Goal: Book appointment/travel/reservation

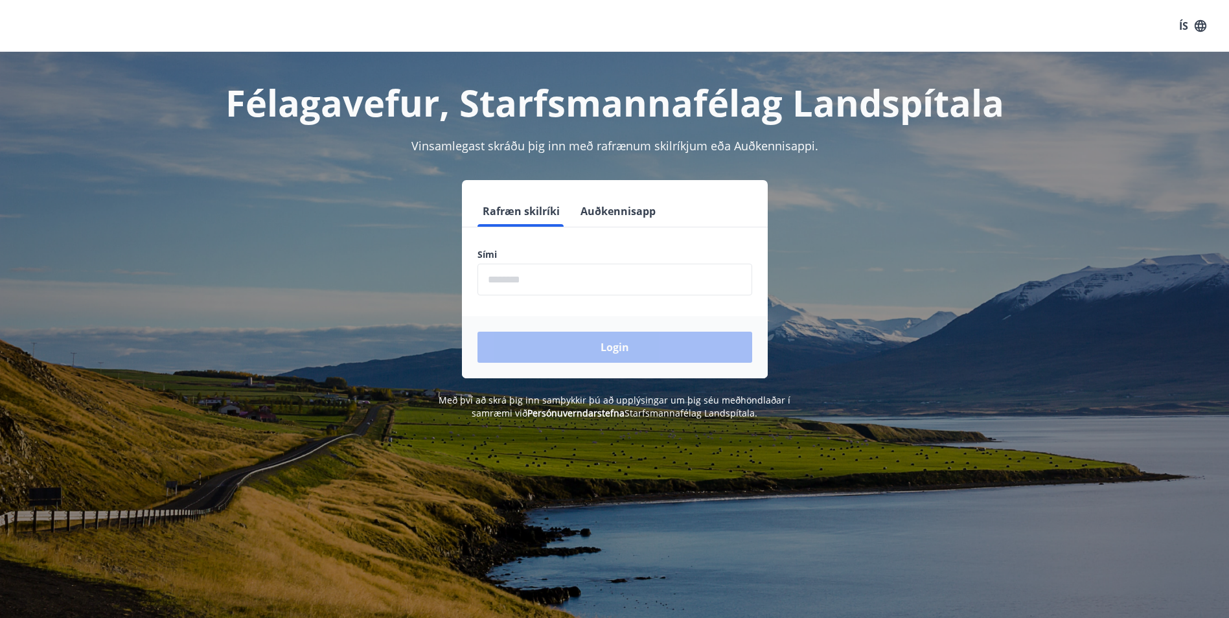
click at [553, 282] on input "phone" at bounding box center [614, 280] width 275 height 32
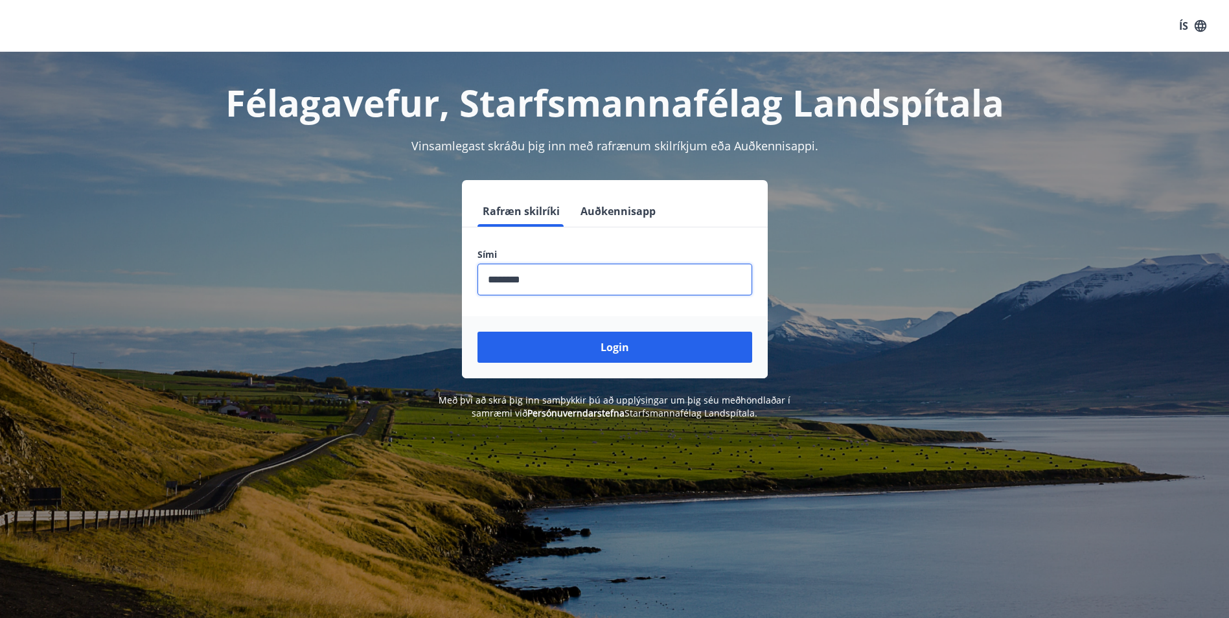
type input "********"
click at [477, 332] on button "Login" at bounding box center [614, 347] width 275 height 31
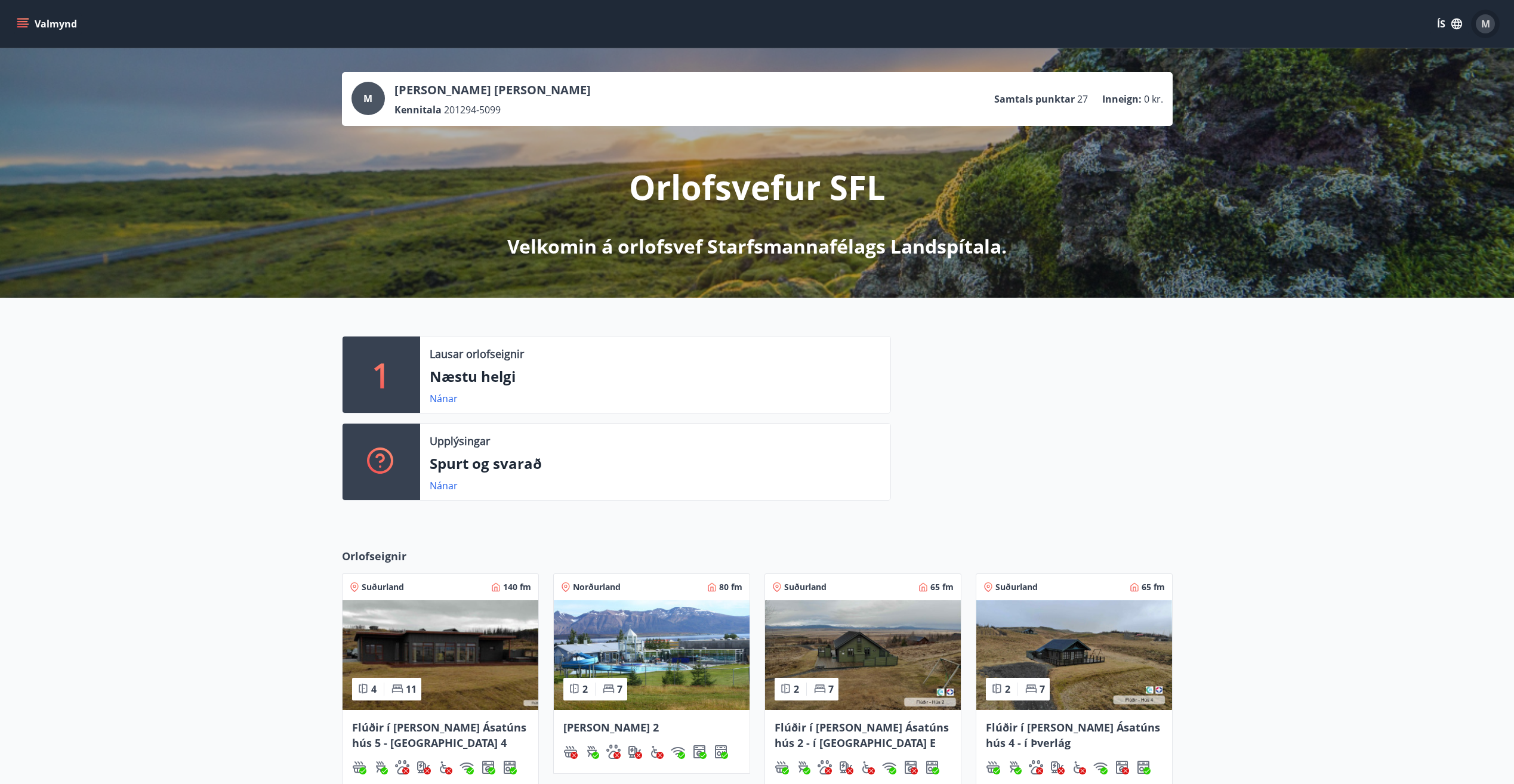
click at [1141, 19] on div "M" at bounding box center [1485, 24] width 19 height 19
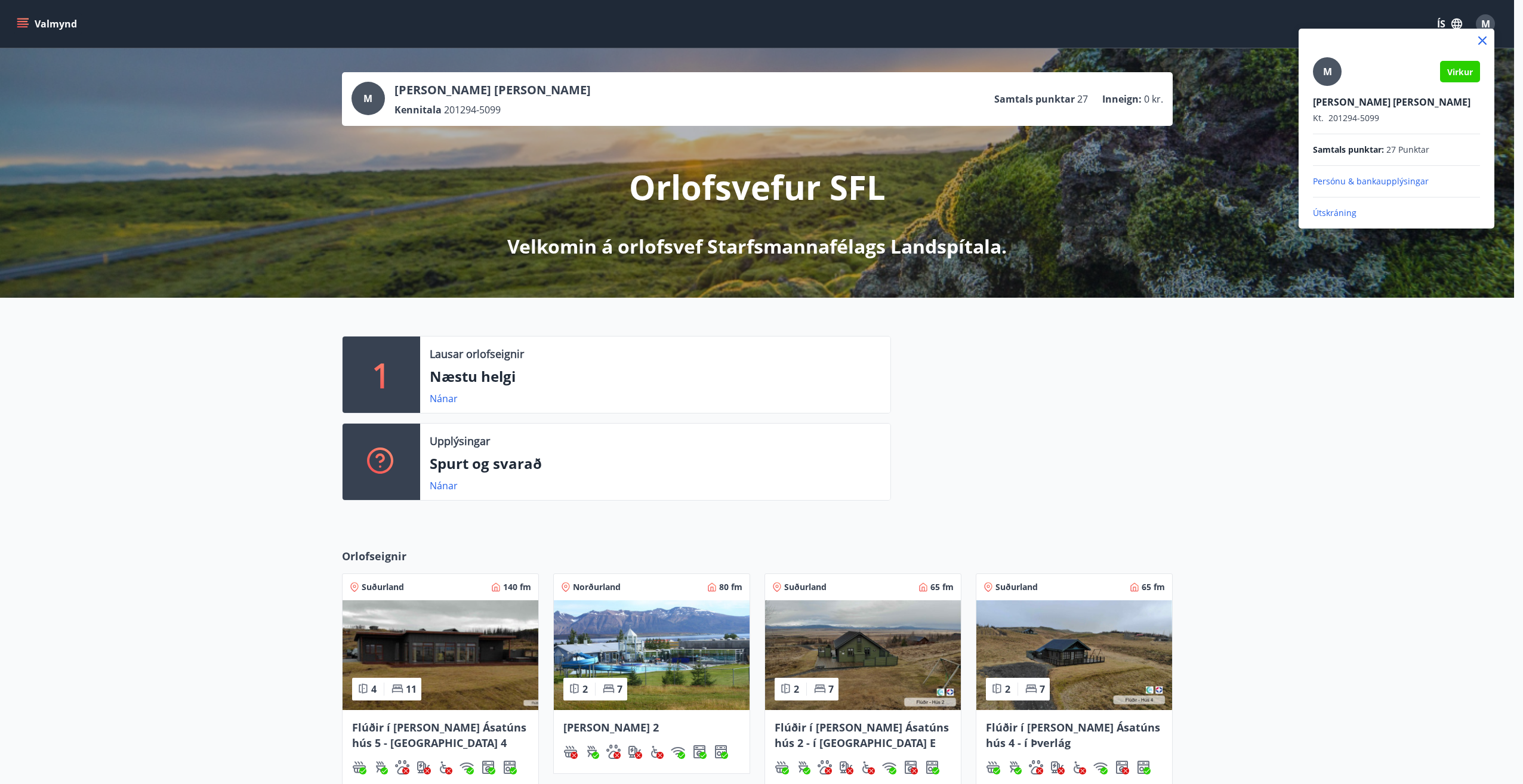
click at [30, 24] on div at bounding box center [761, 392] width 1523 height 784
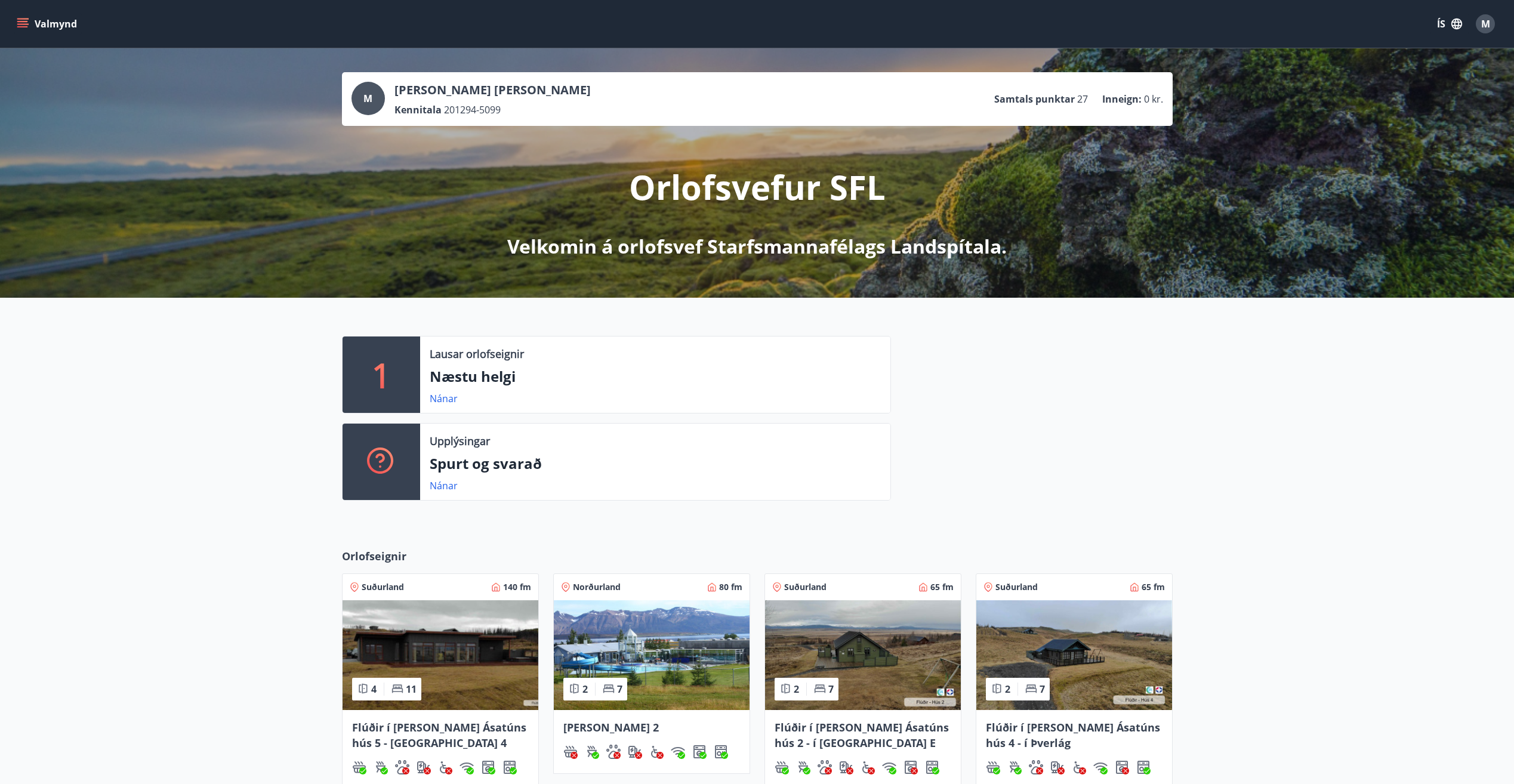
click at [34, 19] on button "Valmynd" at bounding box center [48, 23] width 67 height 21
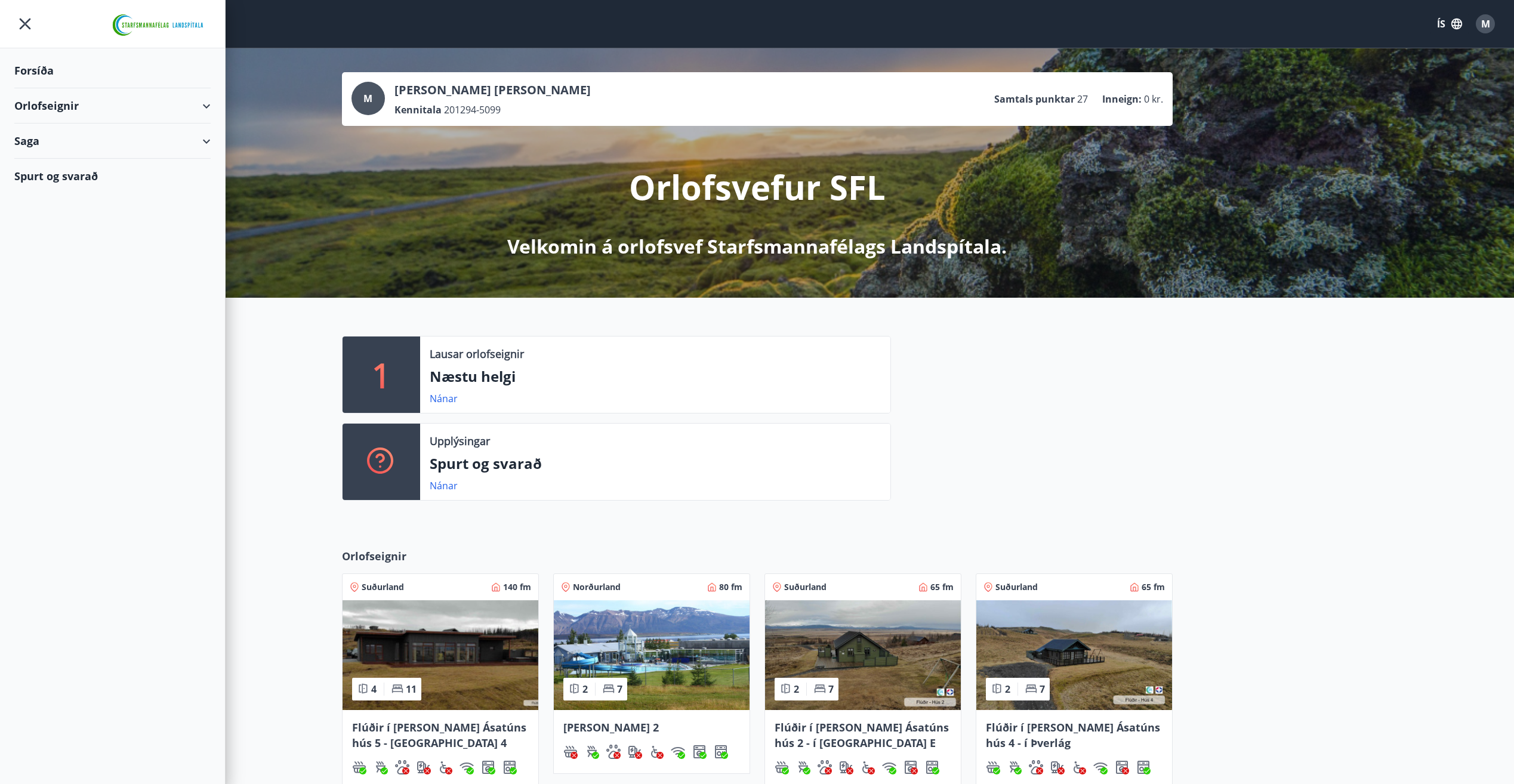
click at [43, 76] on div "Forsíða" at bounding box center [112, 71] width 196 height 35
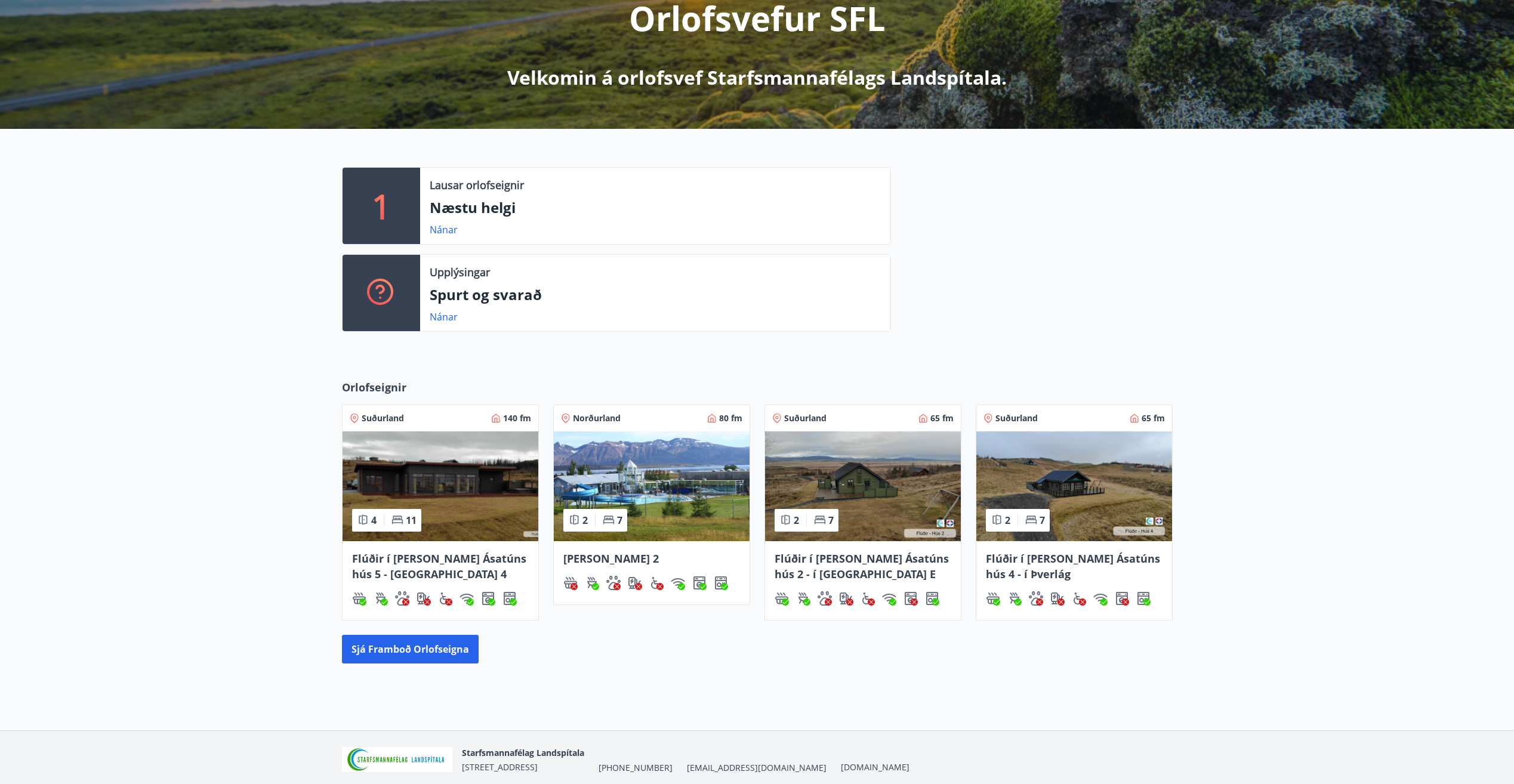
scroll to position [216, 0]
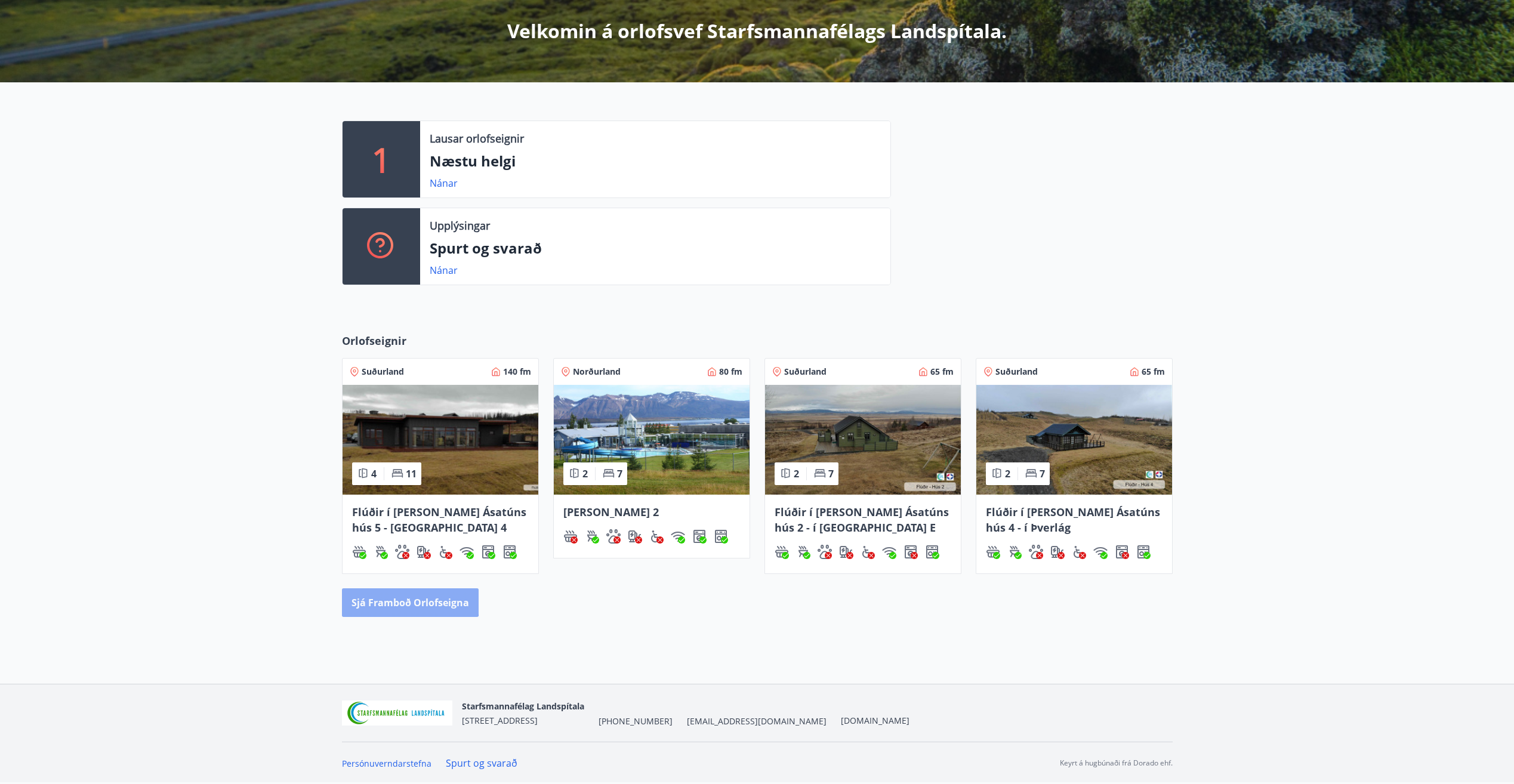
click at [382, 568] on button "Sjá framboð orlofseigna" at bounding box center [410, 603] width 136 height 29
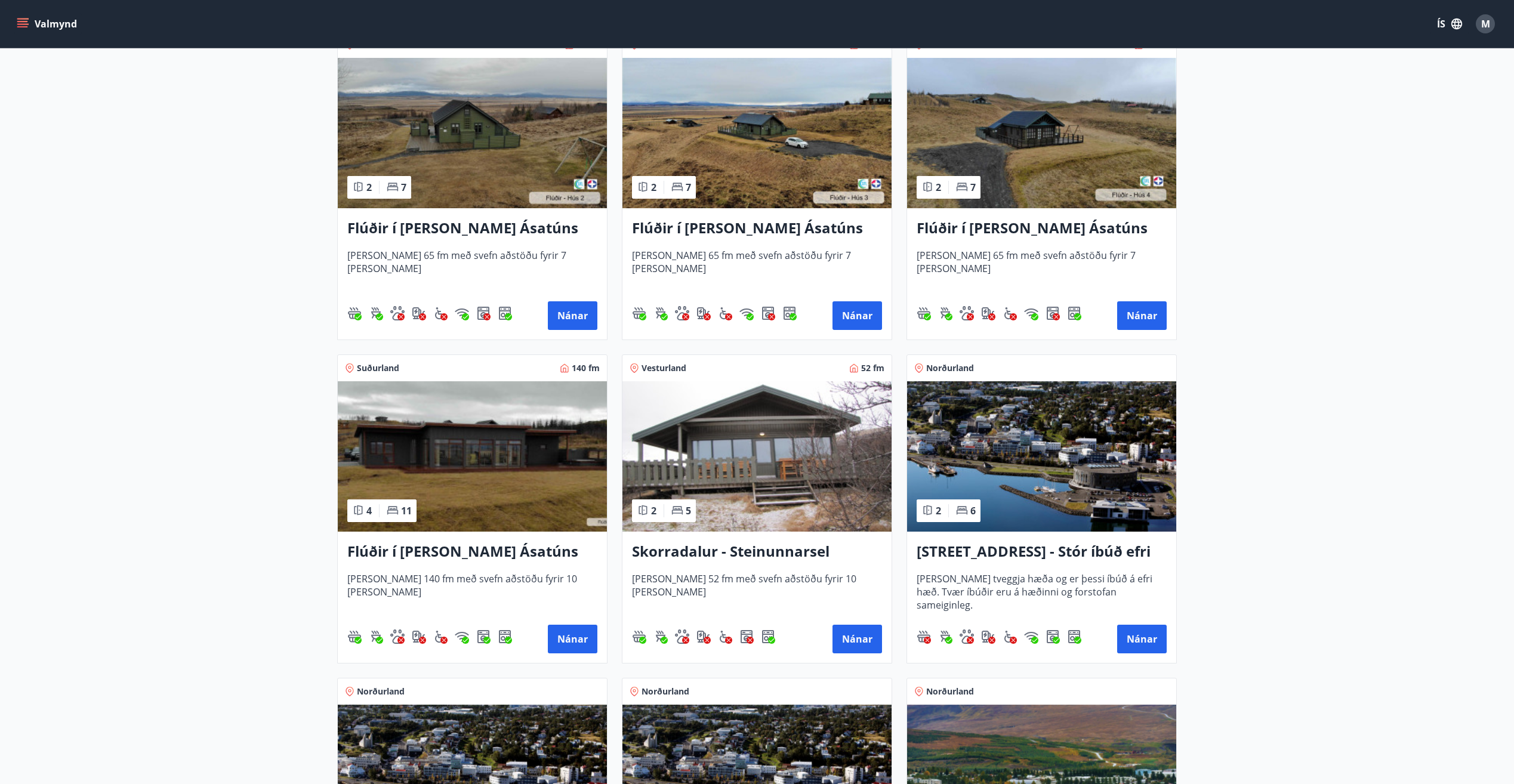
scroll to position [696, 0]
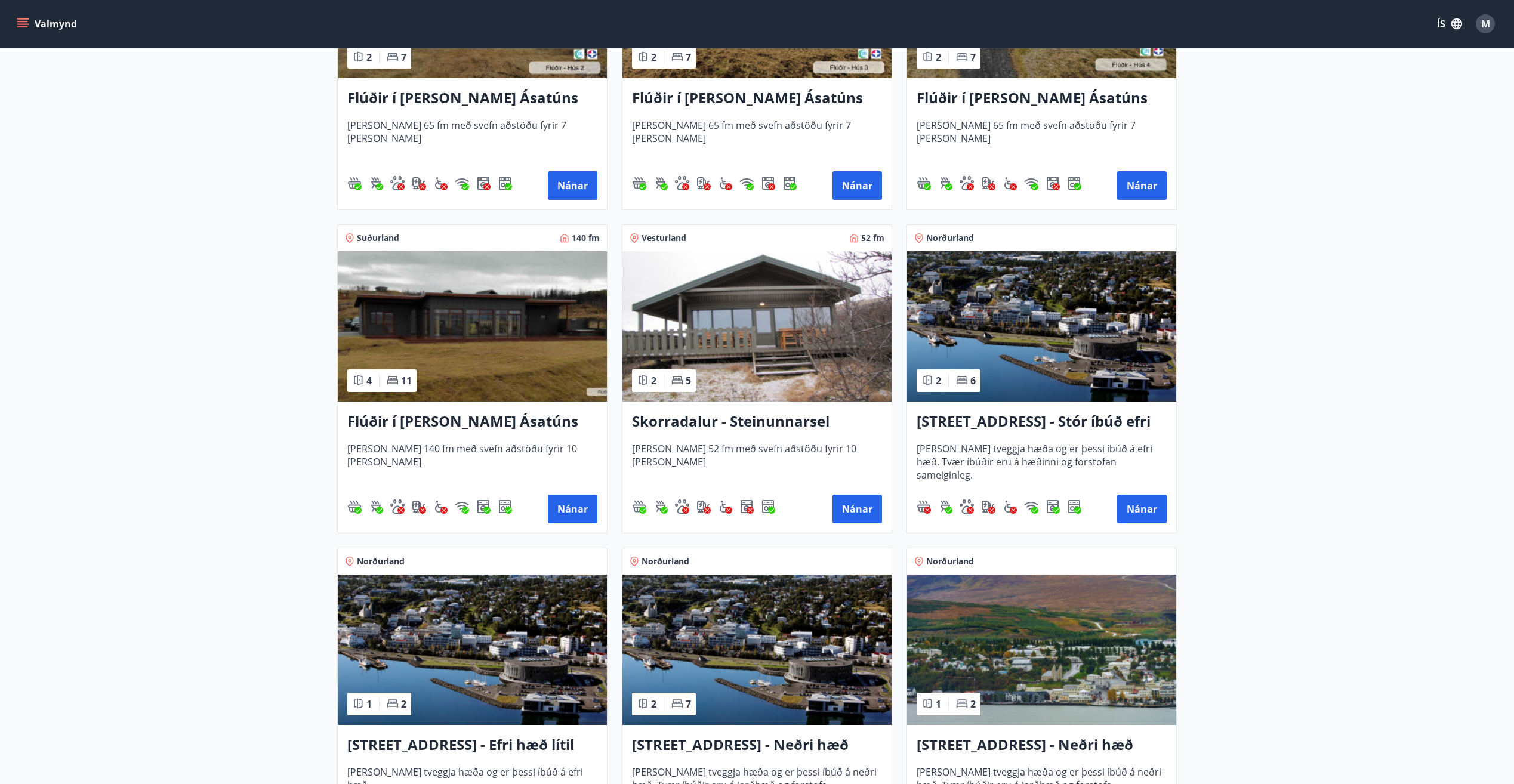
click at [765, 286] on img at bounding box center [757, 326] width 269 height 150
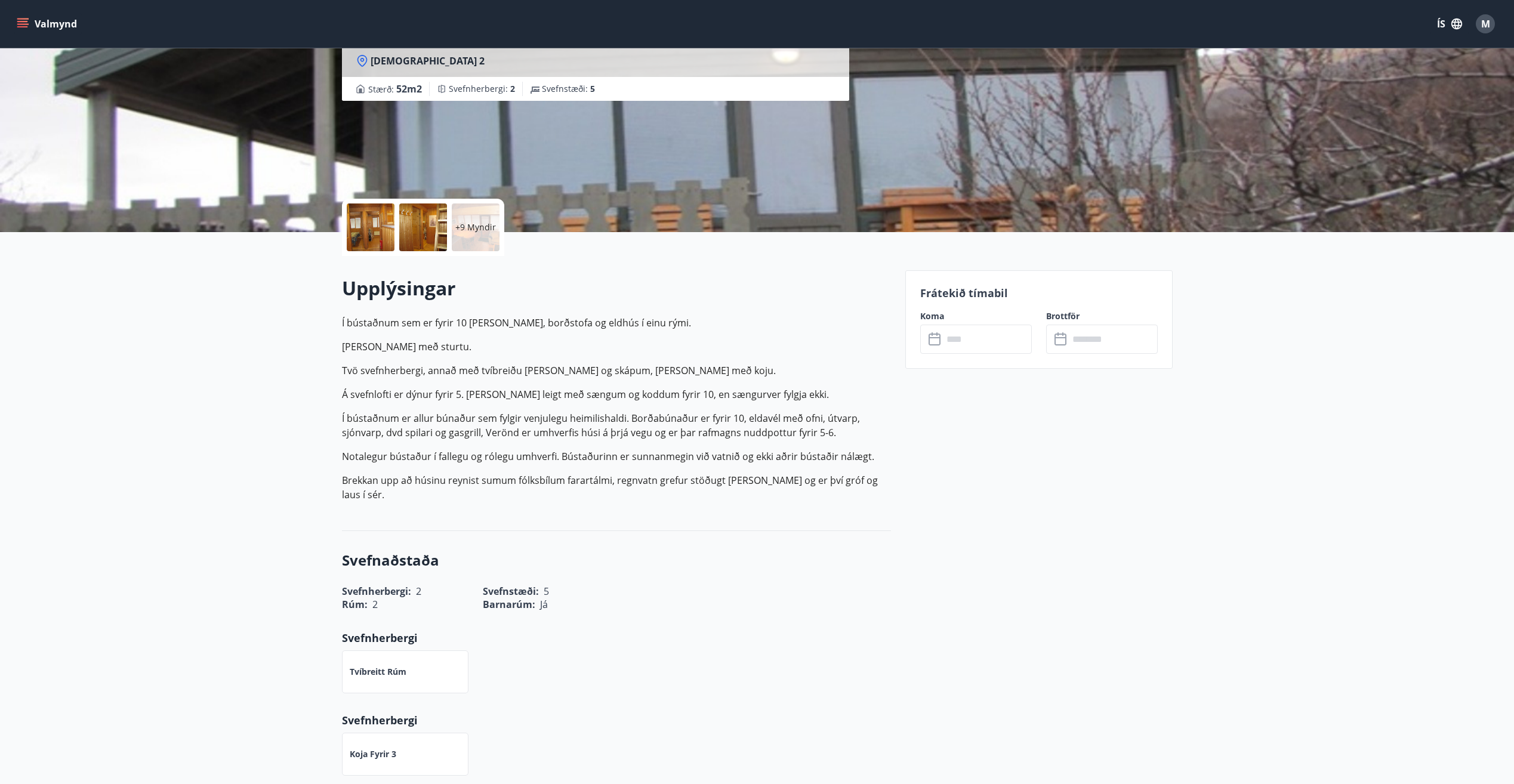
scroll to position [6, 0]
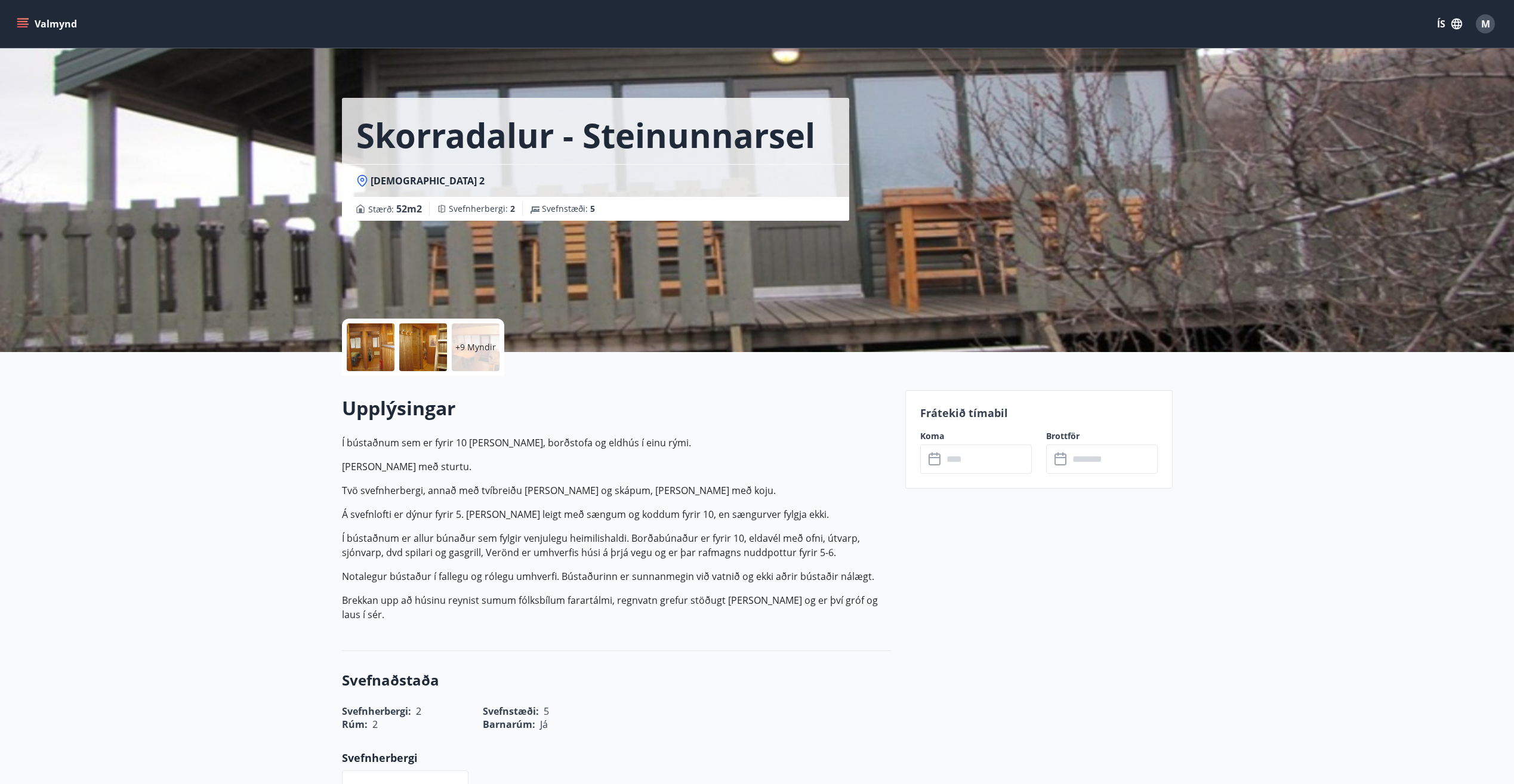
click at [945, 444] on div "Koma ​ ​" at bounding box center [968, 451] width 126 height 43
click at [968, 458] on input "text" at bounding box center [987, 460] width 89 height 29
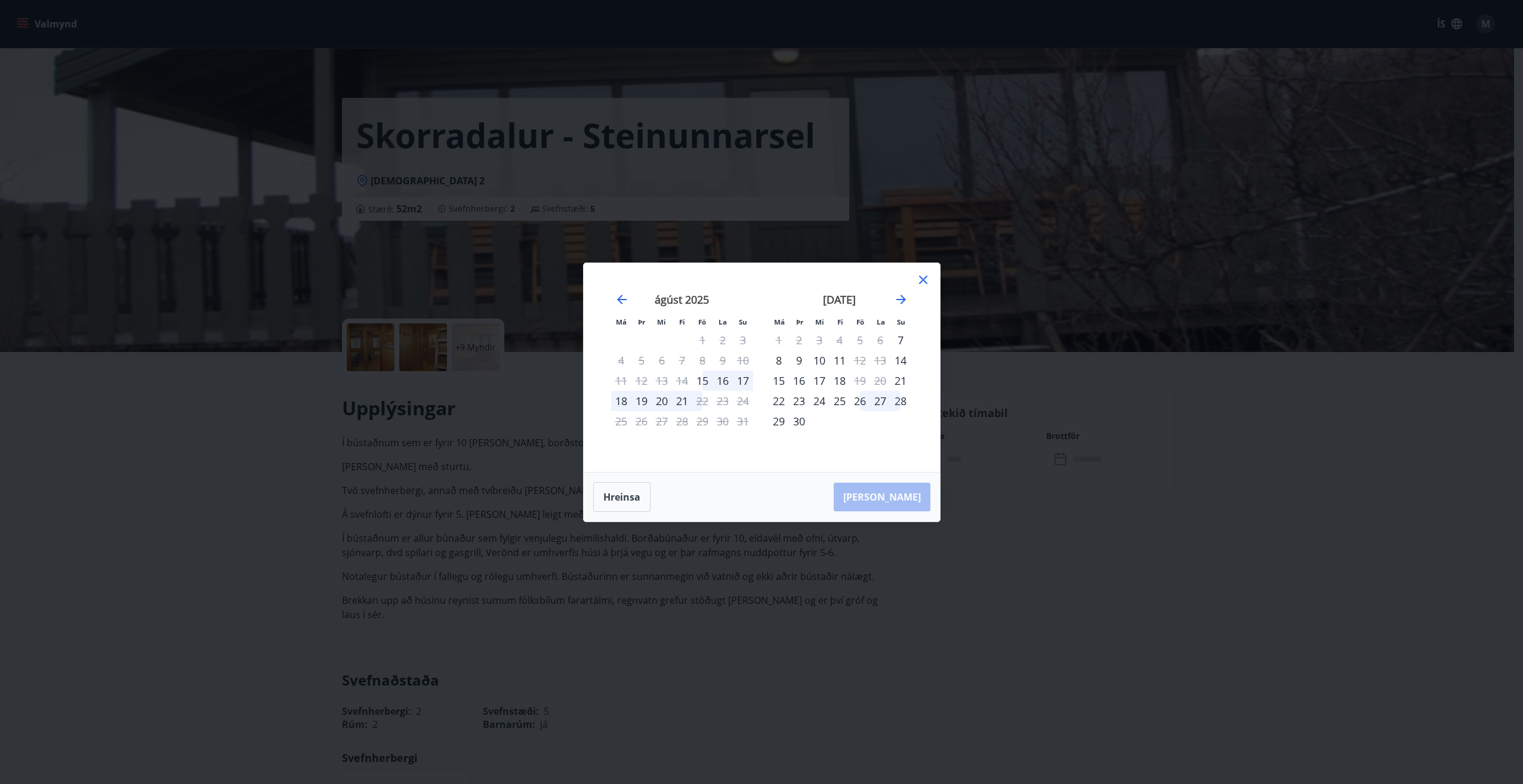
click at [725, 384] on div "16" at bounding box center [722, 380] width 20 height 20
click at [727, 382] on div "16" at bounding box center [722, 380] width 20 height 20
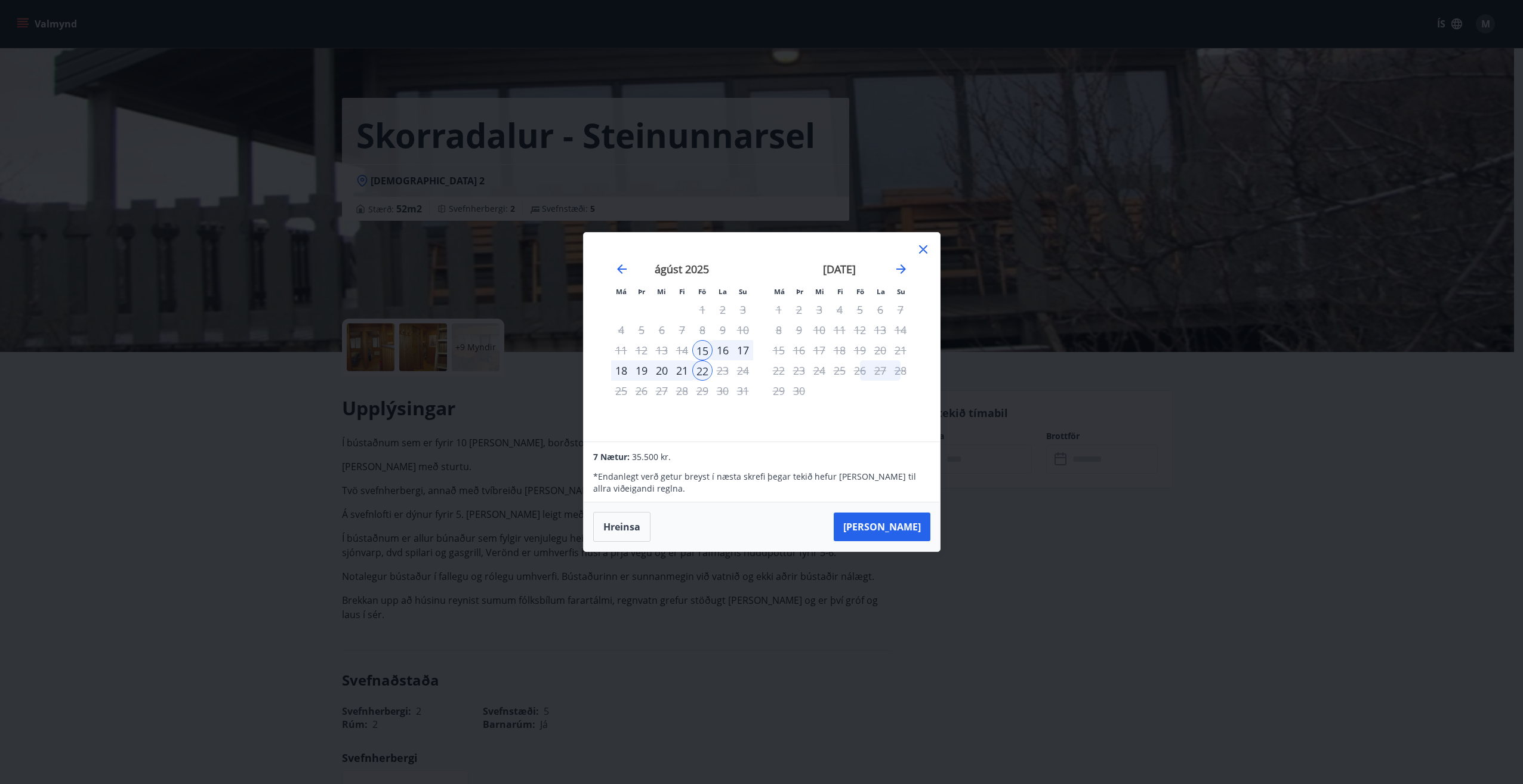
click at [722, 355] on div "16" at bounding box center [722, 350] width 20 height 20
click at [746, 350] on div "17" at bounding box center [743, 350] width 20 height 20
click at [744, 352] on div "17" at bounding box center [743, 350] width 20 height 20
drag, startPoint x: 693, startPoint y: 355, endPoint x: 715, endPoint y: 350, distance: 22.6
click at [711, 352] on div "15" at bounding box center [702, 350] width 20 height 20
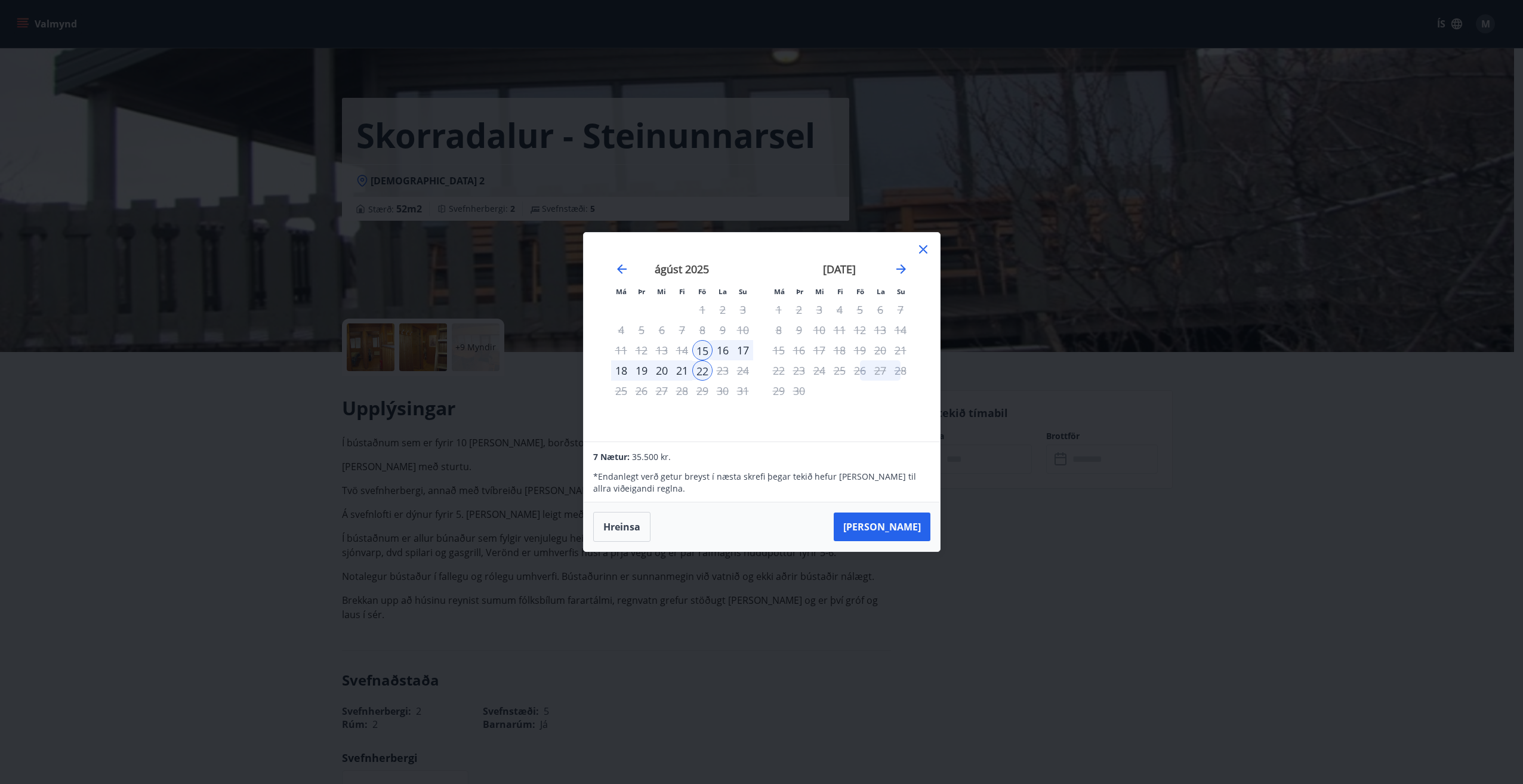
click at [924, 248] on icon at bounding box center [923, 249] width 8 height 8
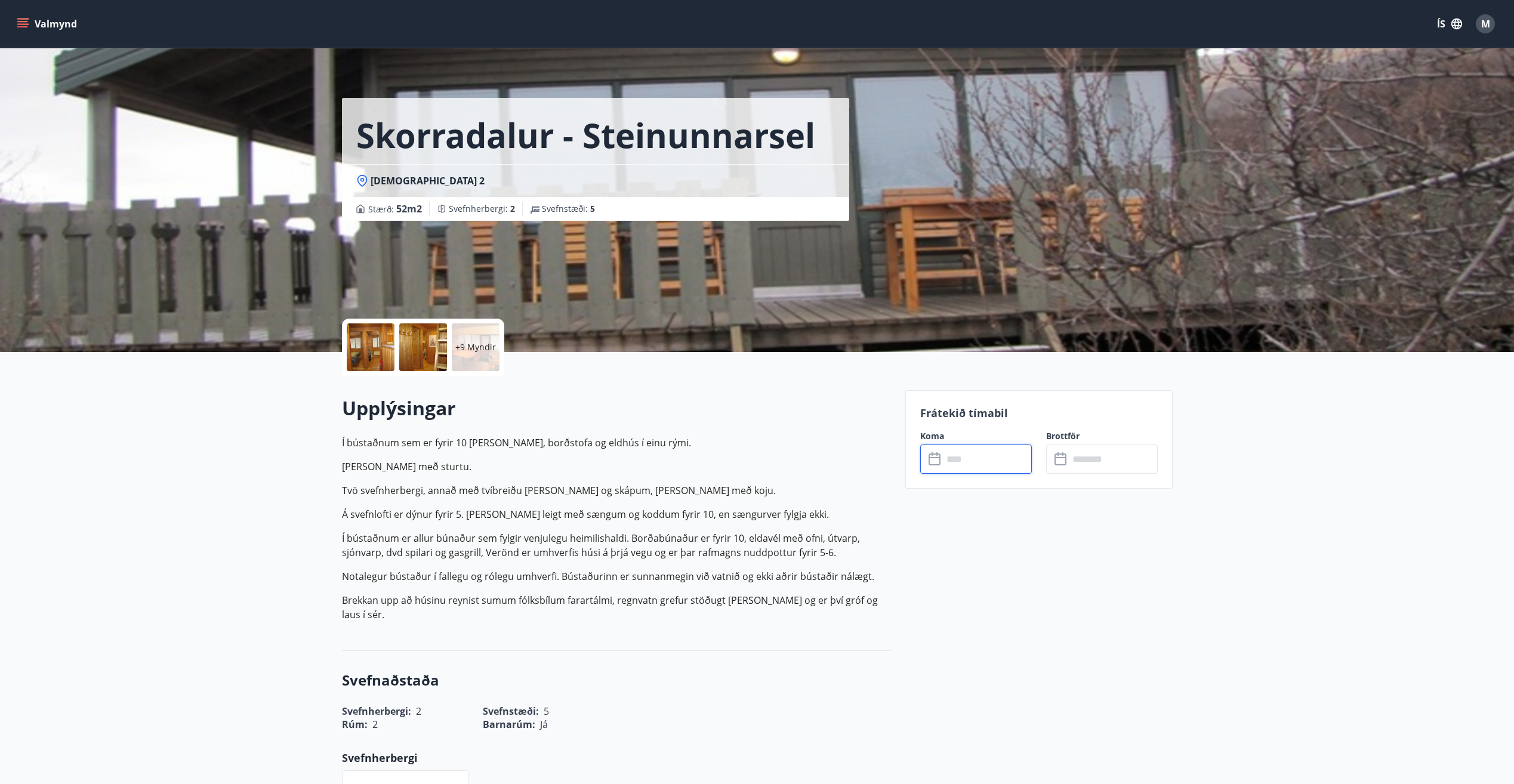
click at [1083, 463] on input "text" at bounding box center [1113, 460] width 89 height 29
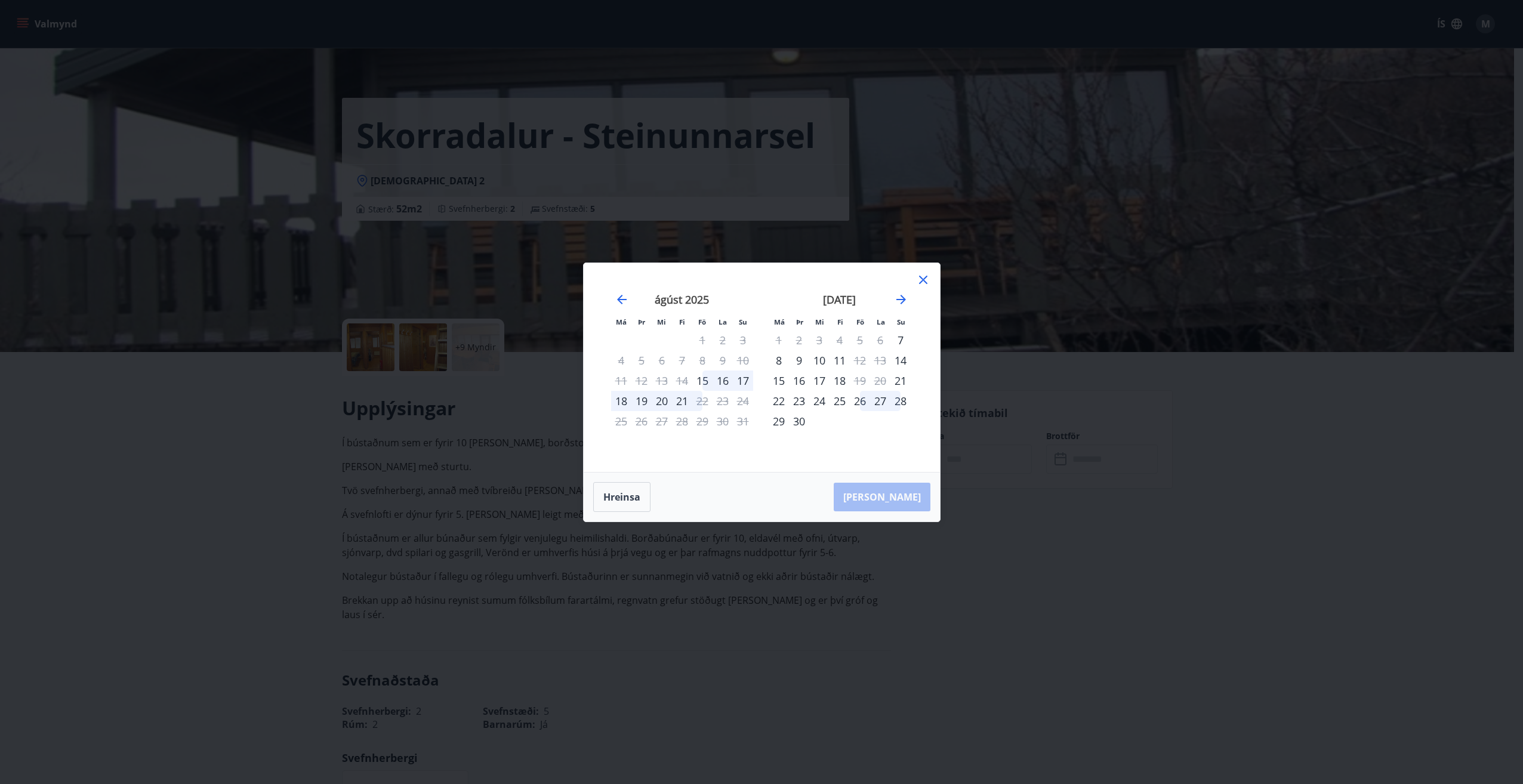
click at [930, 285] on icon at bounding box center [923, 280] width 15 height 15
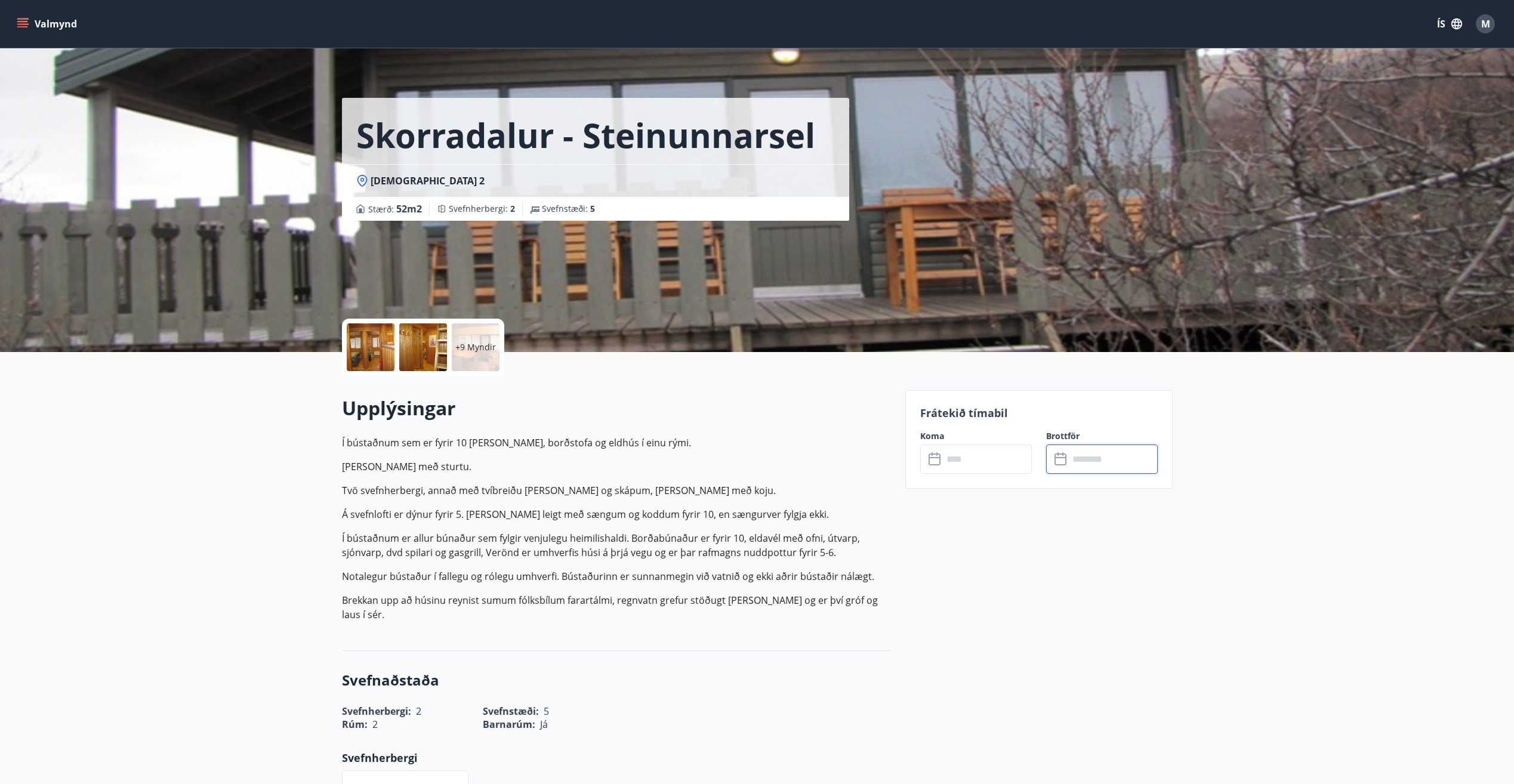
click at [982, 464] on input "text" at bounding box center [987, 460] width 89 height 29
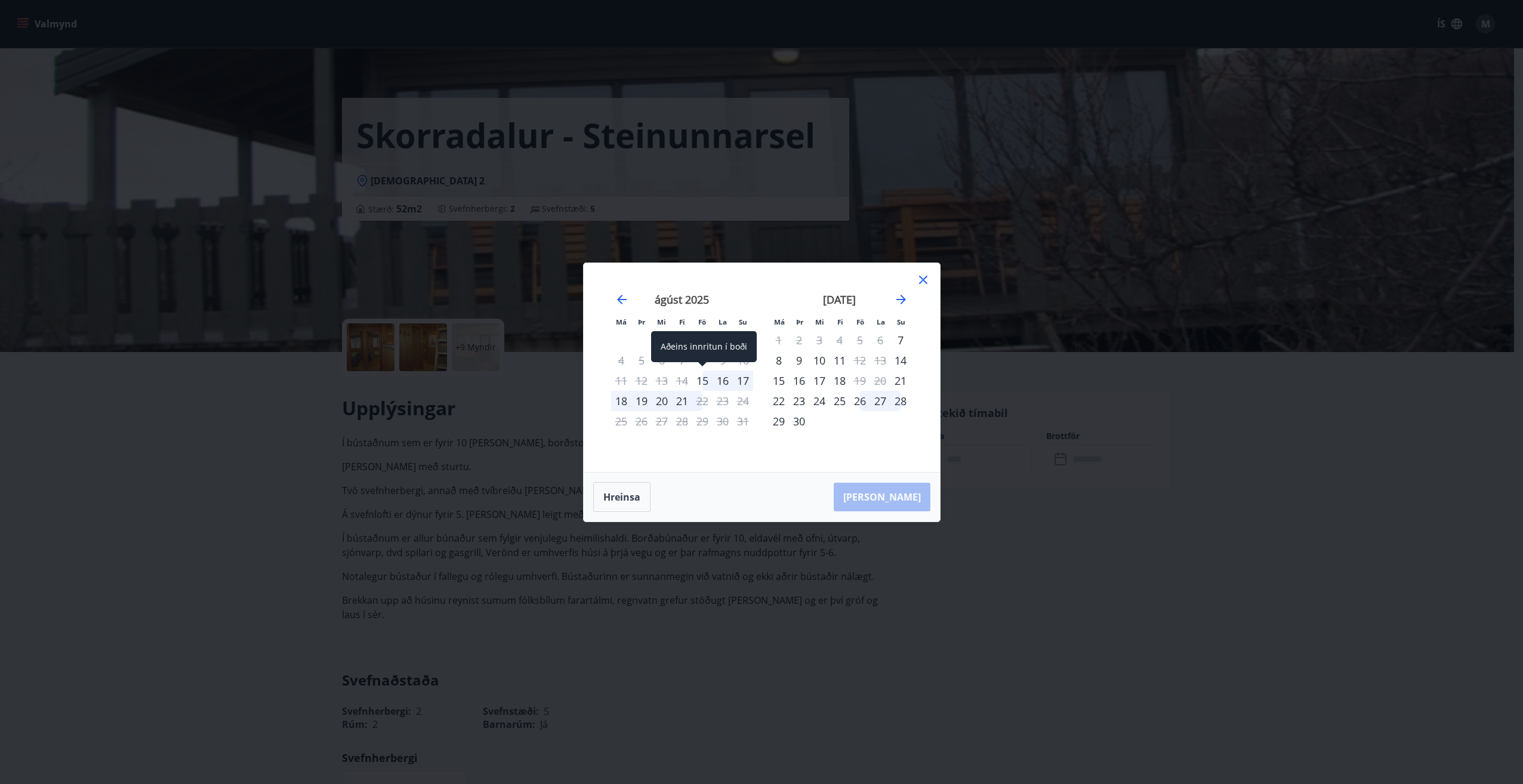
click at [705, 384] on div "15" at bounding box center [702, 380] width 20 height 20
click at [703, 404] on div "22" at bounding box center [702, 401] width 20 height 20
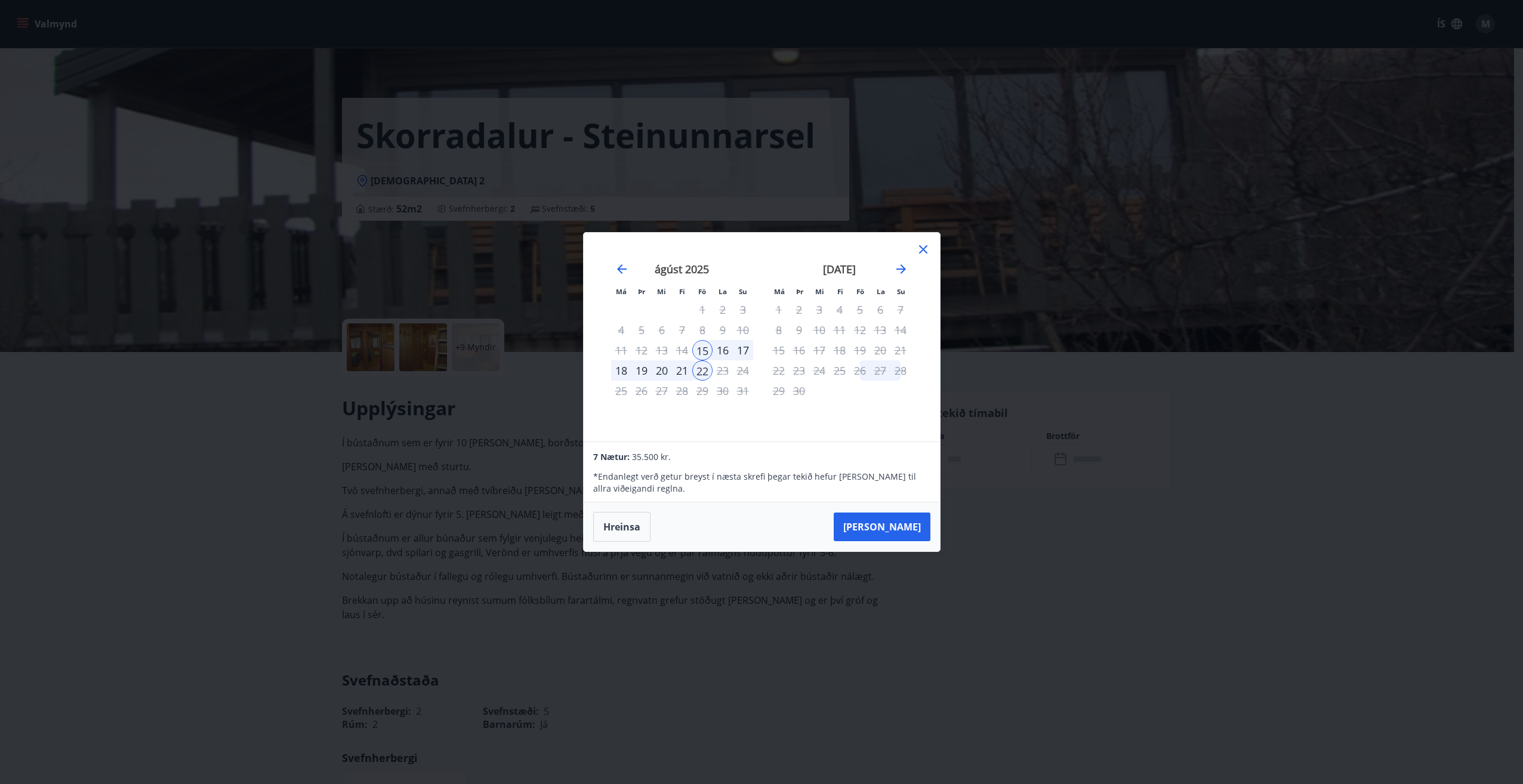
click at [717, 351] on div "16" at bounding box center [722, 350] width 20 height 20
click at [931, 251] on div "Má Þr Mi Fi Fö La Su Má Þr Mi Fi Fö La Su [DATE] 1 2 3 4 5 6 7 8 9 10 11 12 13 …" at bounding box center [762, 337] width 357 height 209
click at [929, 247] on icon at bounding box center [923, 250] width 15 height 15
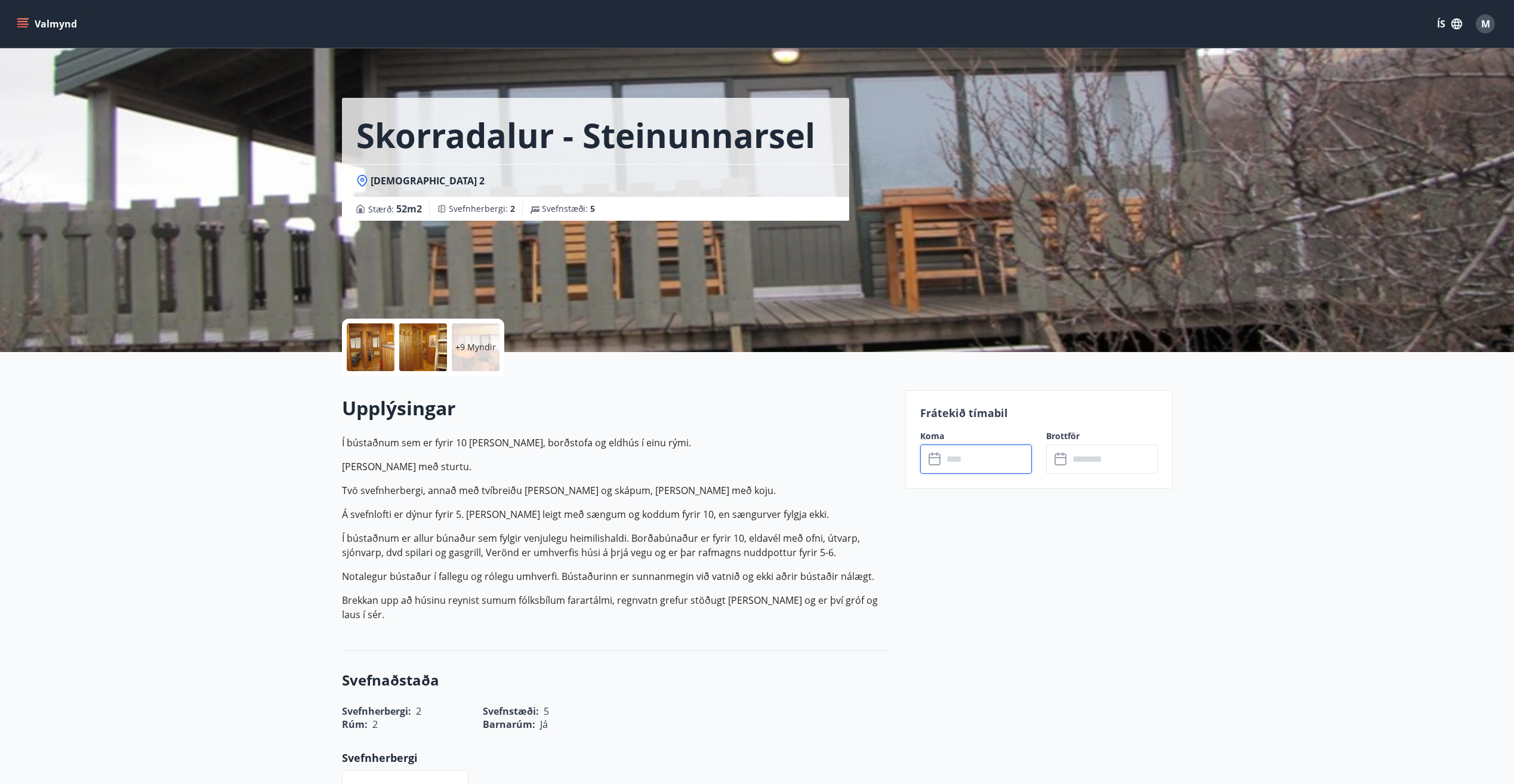
click at [970, 451] on input "text" at bounding box center [987, 460] width 89 height 29
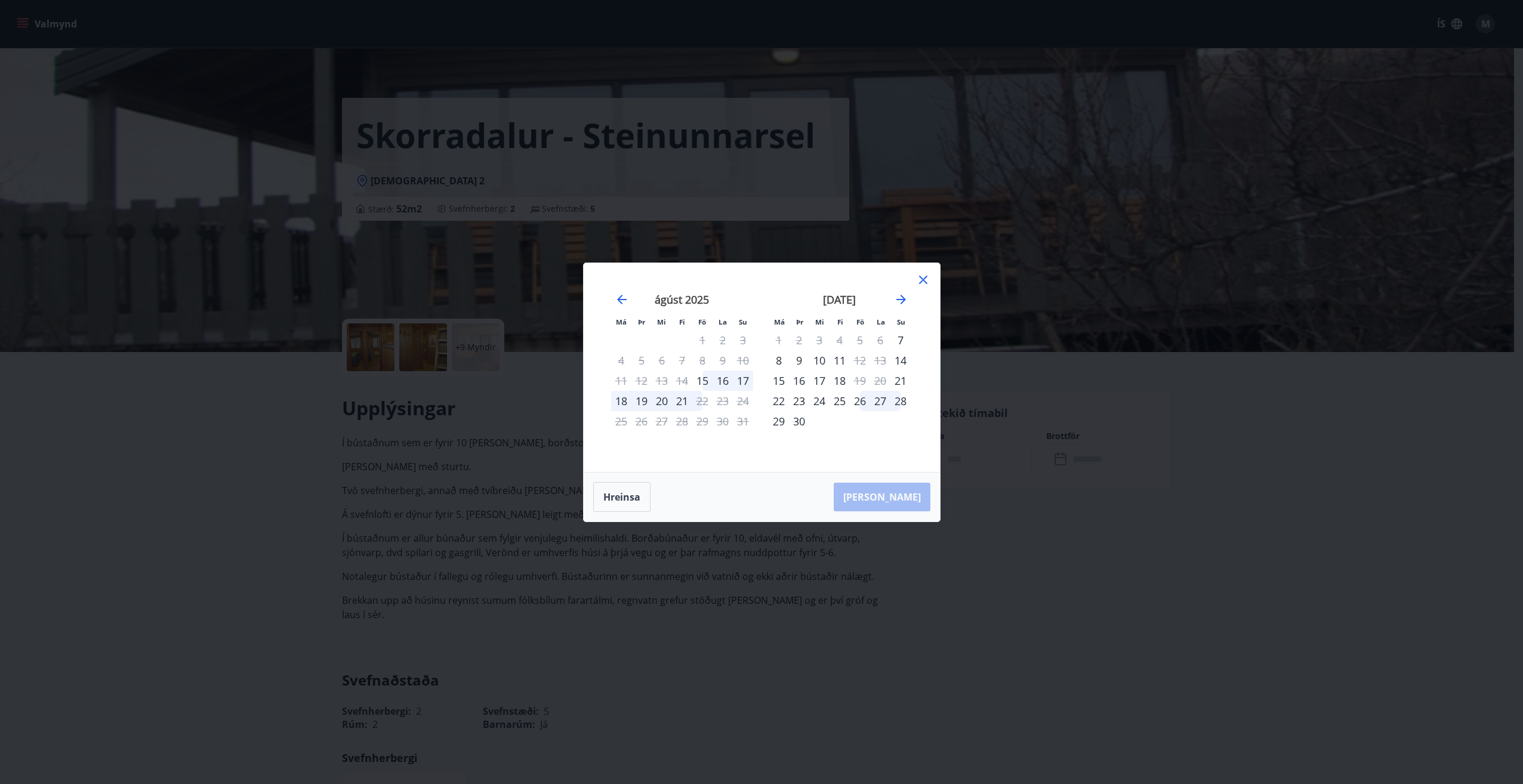
click at [742, 381] on div "17" at bounding box center [743, 380] width 20 height 20
click at [743, 379] on div "17" at bounding box center [743, 380] width 20 height 20
click at [743, 391] on div "24" at bounding box center [743, 401] width 20 height 20
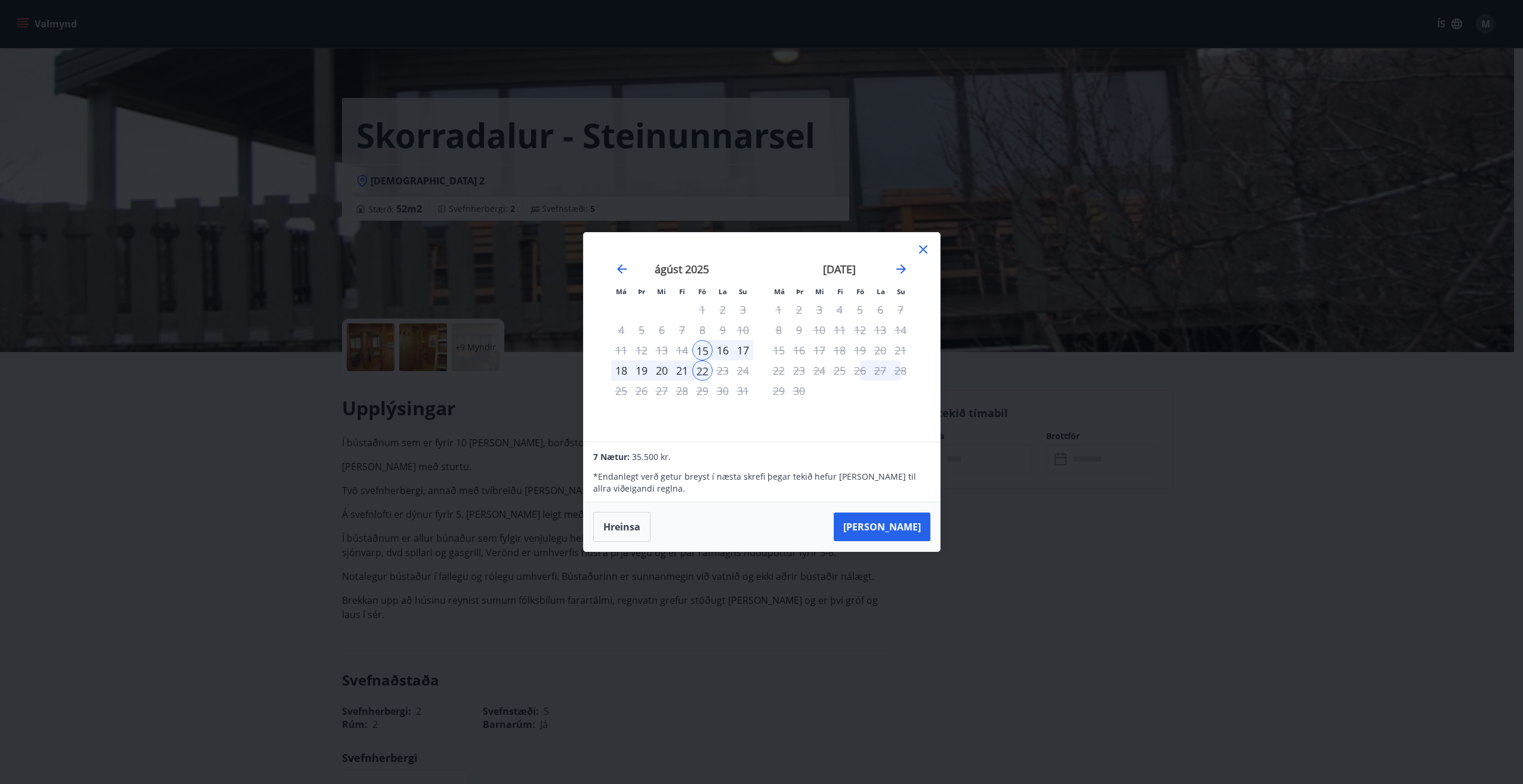
click at [743, 379] on div "24" at bounding box center [743, 370] width 20 height 20
click at [743, 363] on div "24" at bounding box center [743, 370] width 20 height 20
click at [930, 248] on icon at bounding box center [923, 250] width 15 height 15
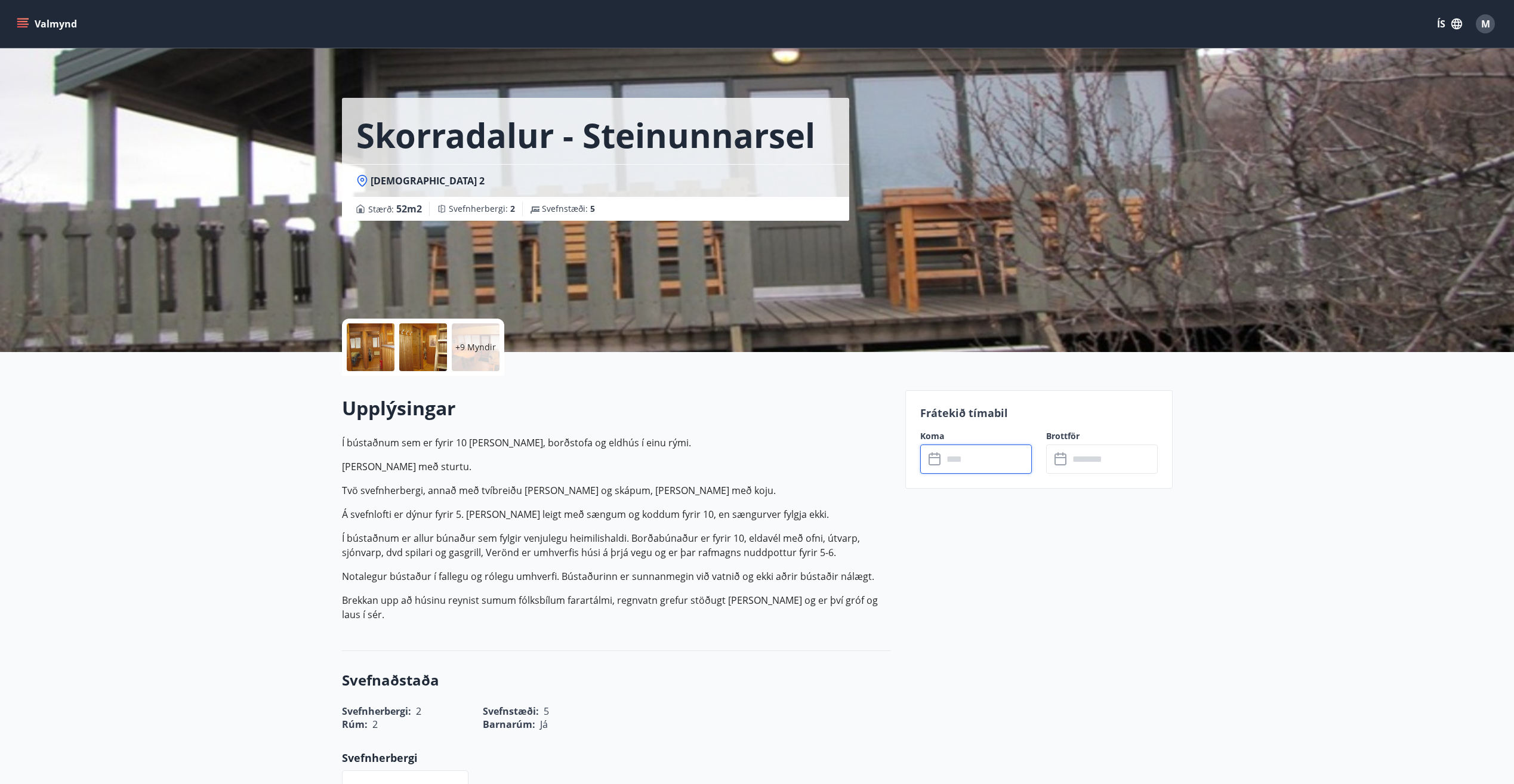
click at [18, 27] on icon "menu" at bounding box center [23, 27] width 11 height 1
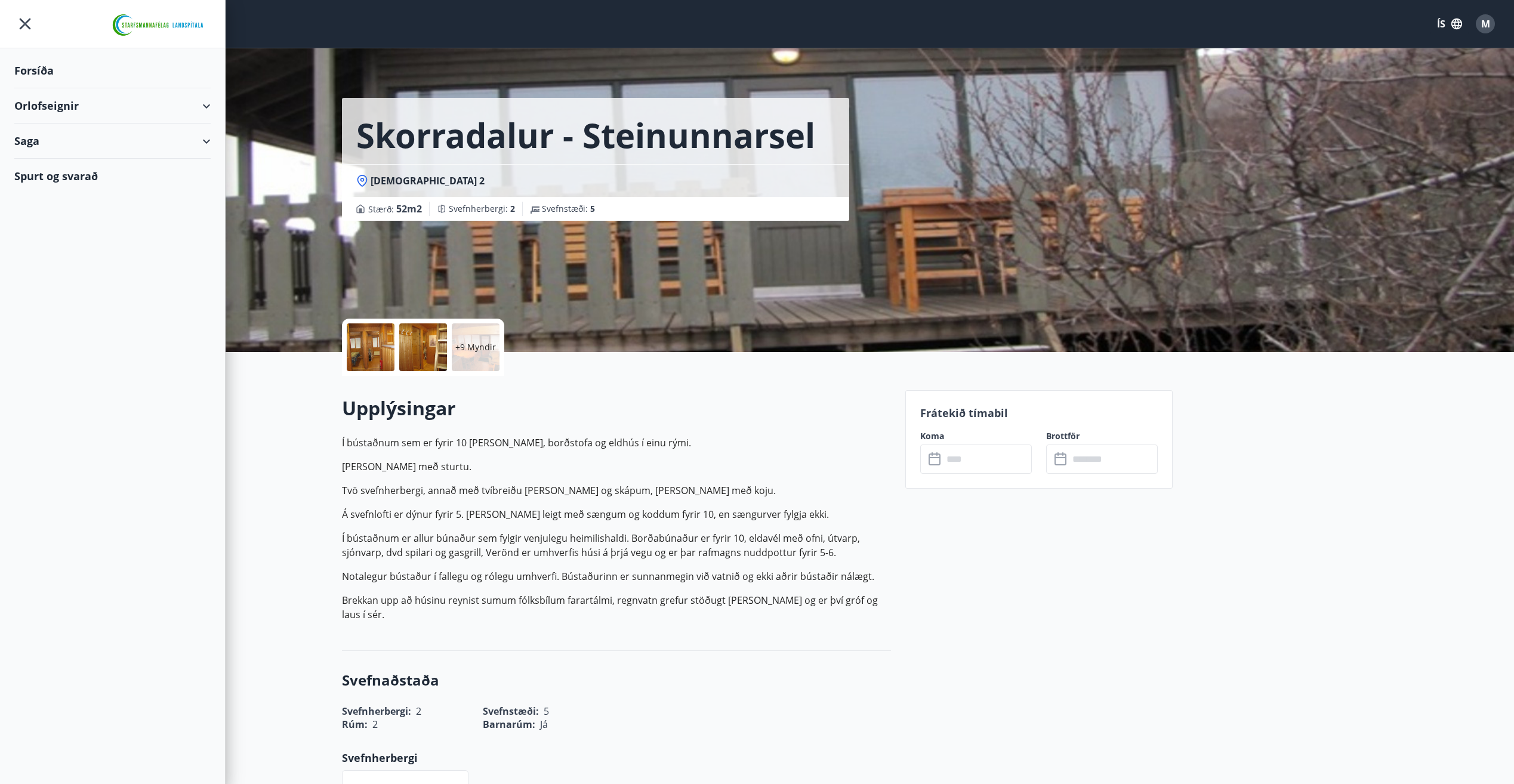
click at [207, 138] on div "Saga" at bounding box center [112, 141] width 196 height 35
click at [205, 107] on div "Orlofseignir" at bounding box center [112, 106] width 196 height 35
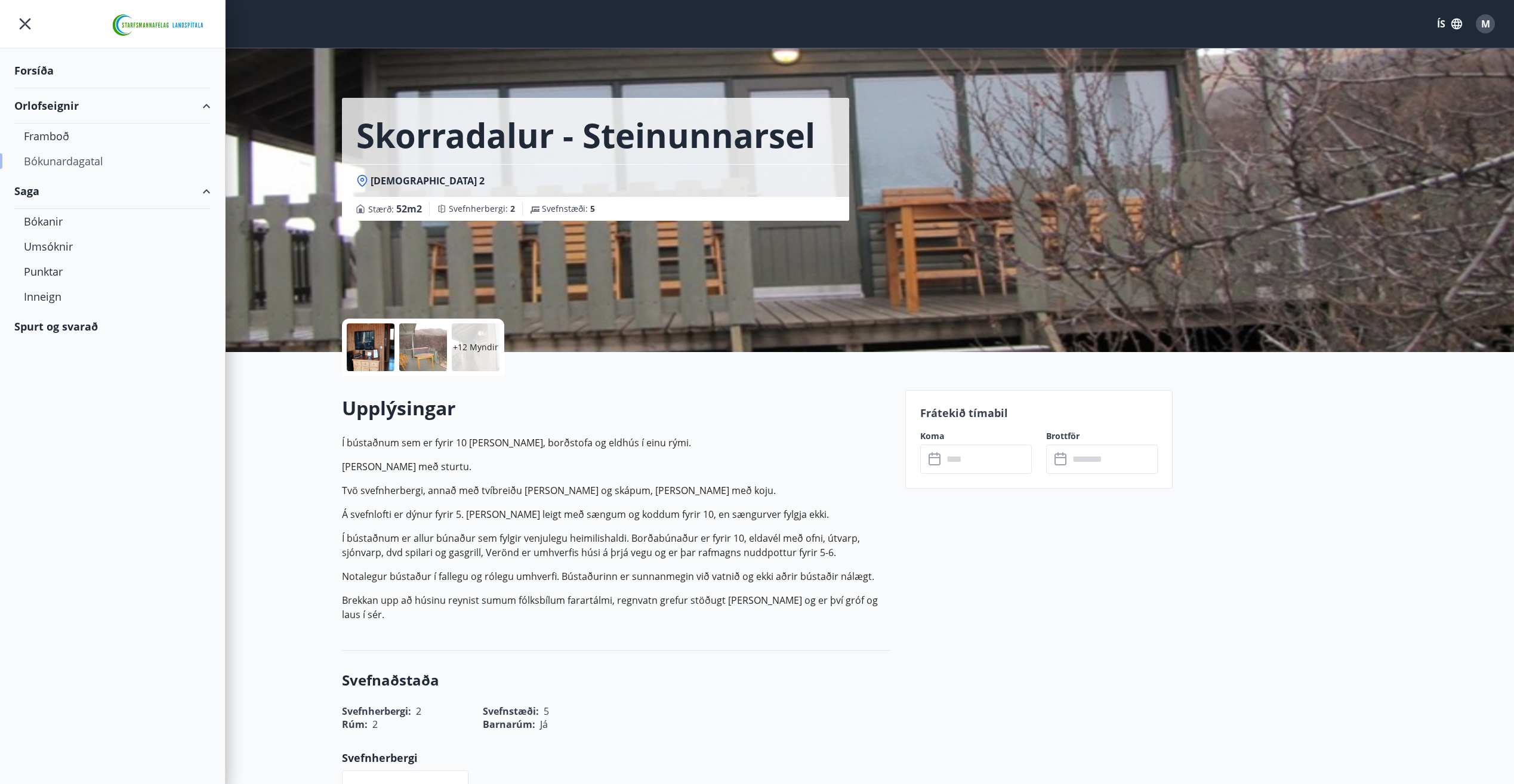
click at [65, 167] on div "Bókunardagatal" at bounding box center [112, 160] width 177 height 25
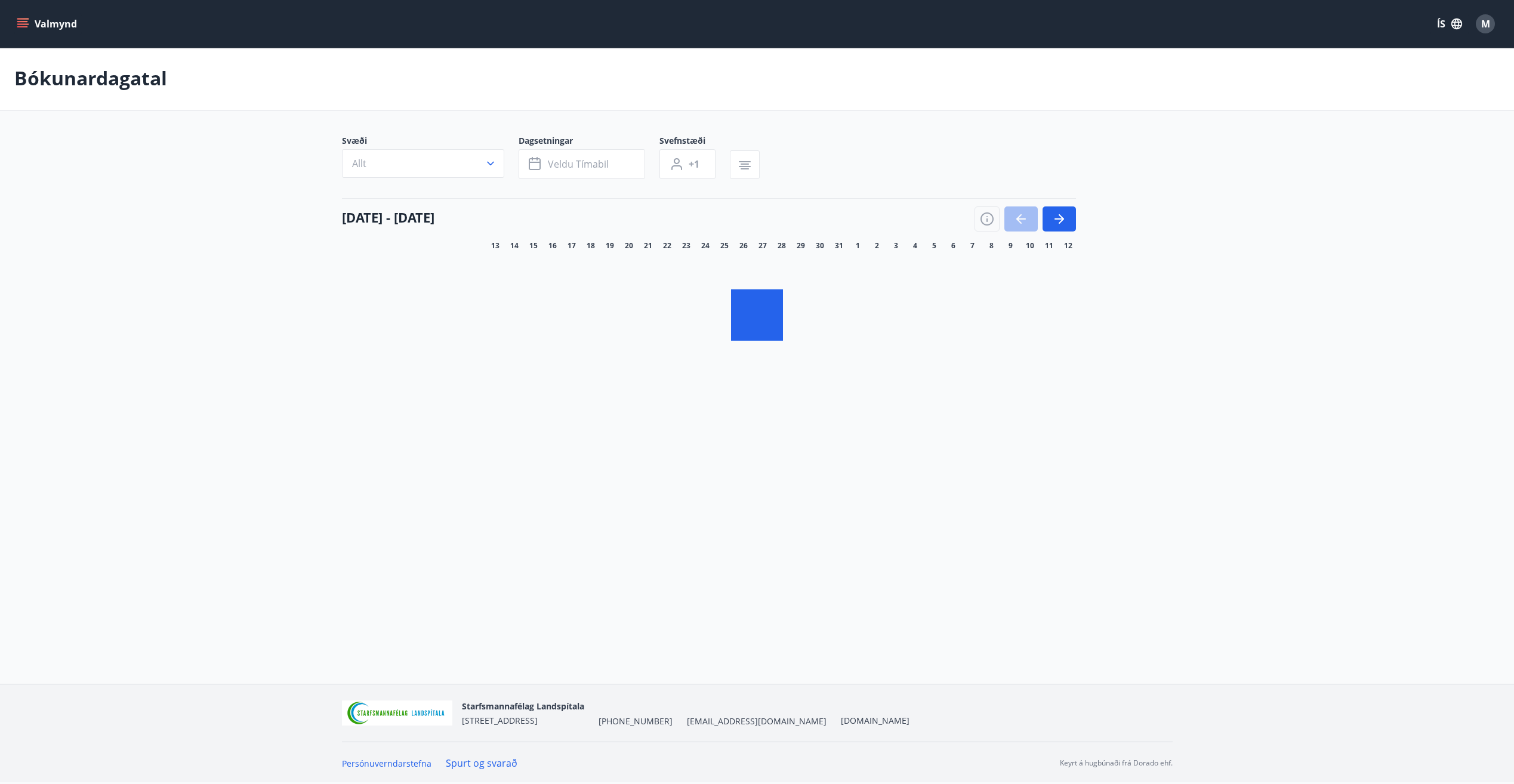
scroll to position [2, 0]
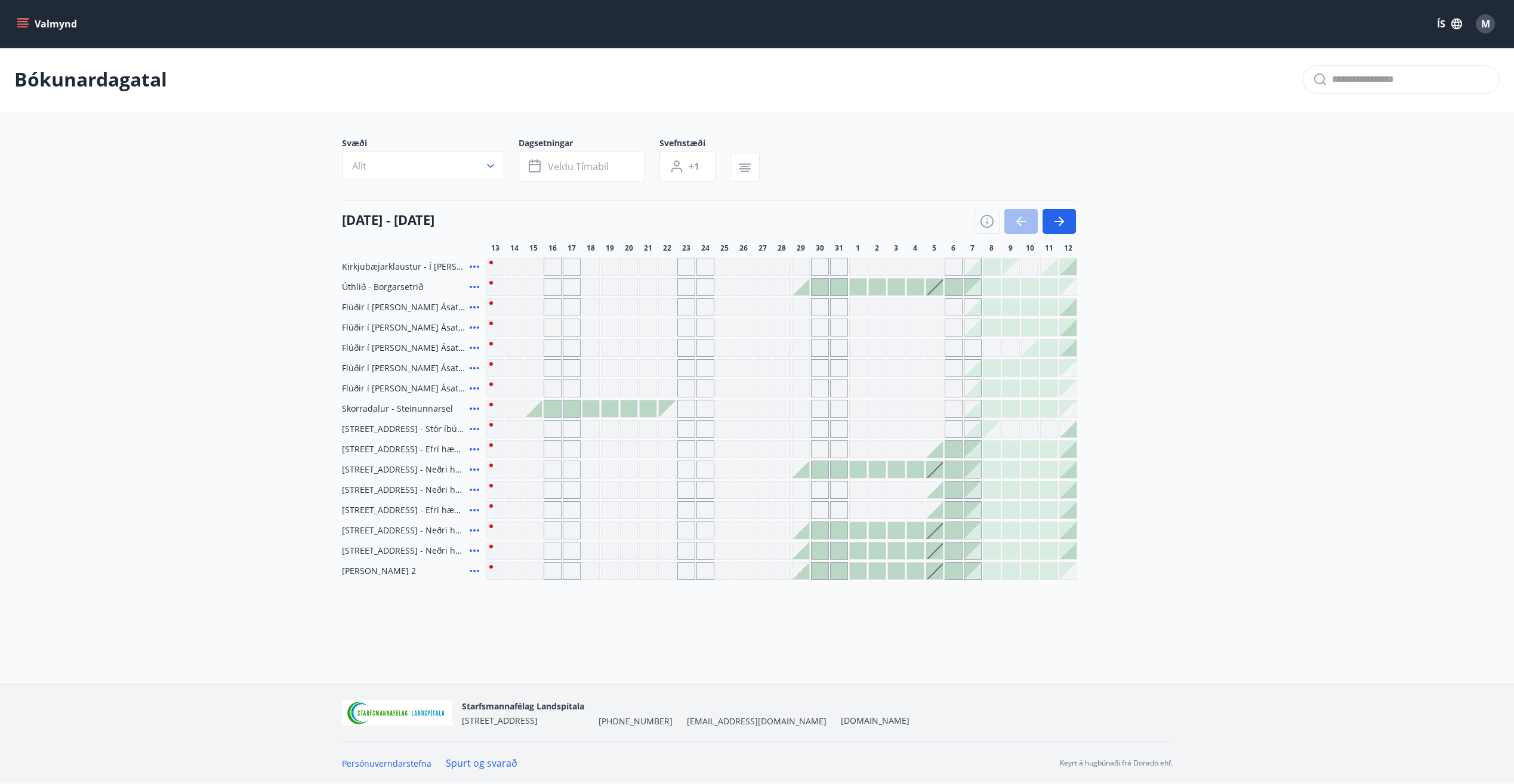
click at [553, 409] on div at bounding box center [553, 409] width 17 height 17
click at [556, 414] on div at bounding box center [553, 409] width 17 height 17
click at [540, 411] on div at bounding box center [534, 409] width 17 height 17
click at [535, 411] on div at bounding box center [534, 409] width 17 height 17
click at [578, 170] on span "Veldu tímabil" at bounding box center [579, 167] width 61 height 13
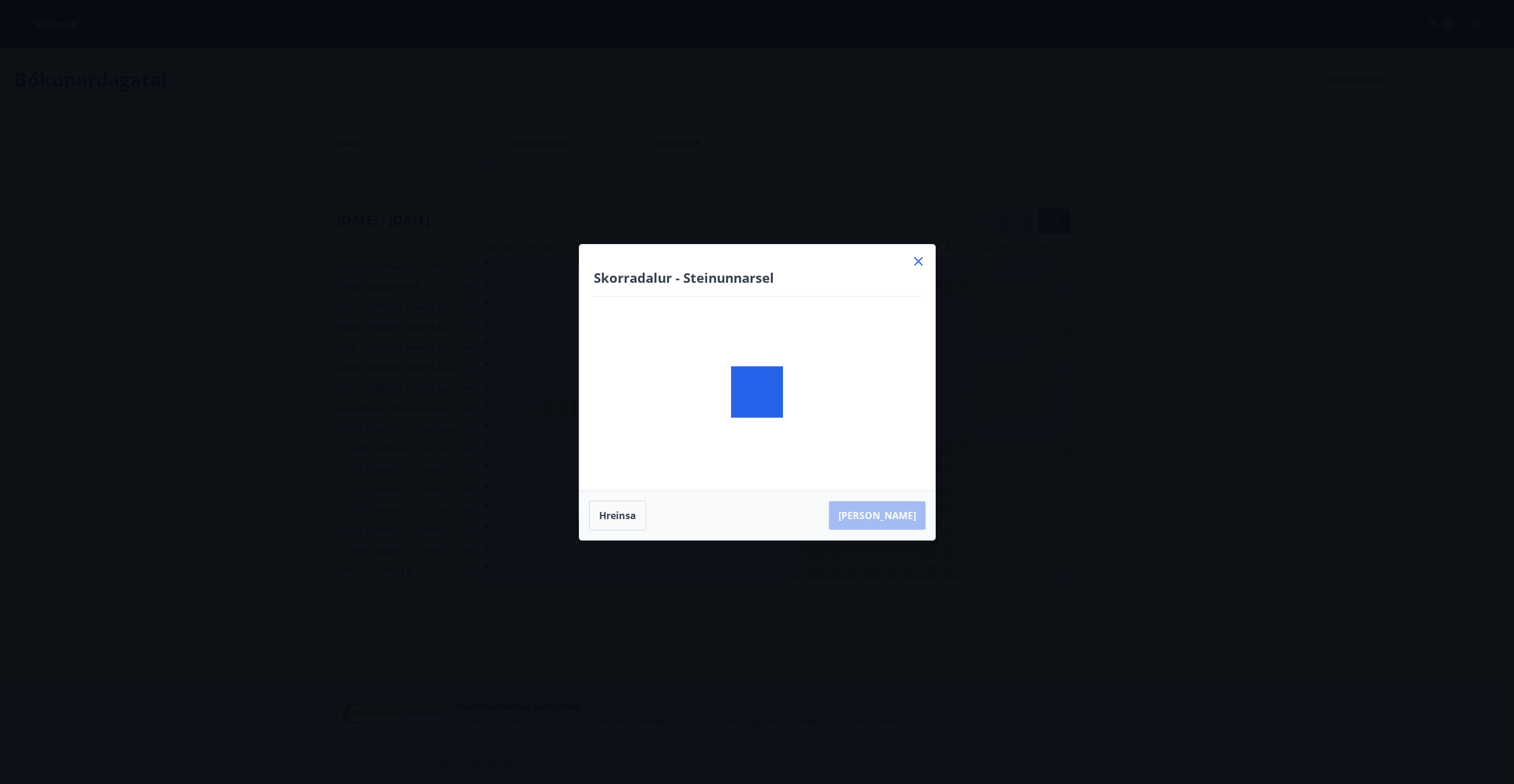
scroll to position [0, 0]
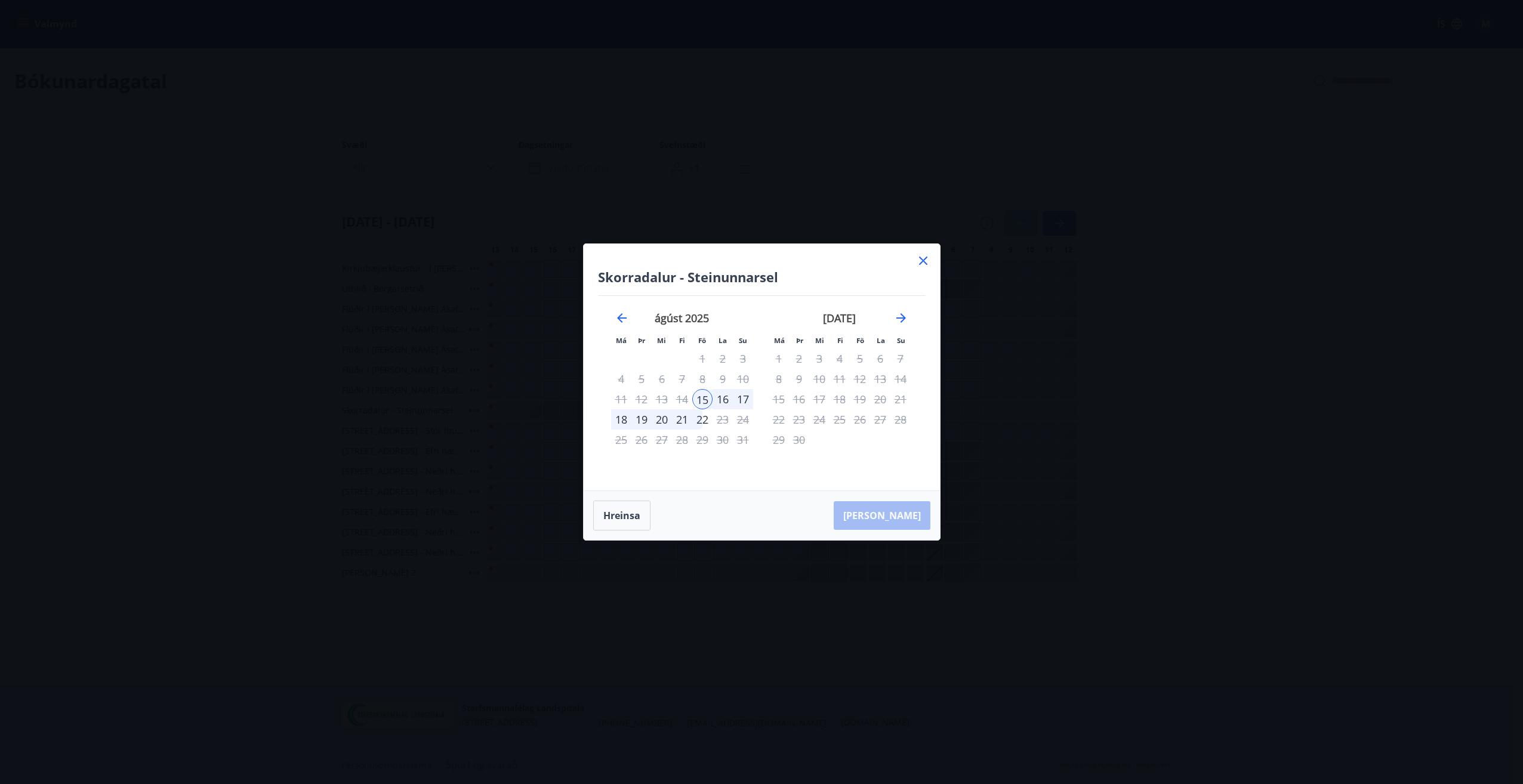
click at [728, 395] on div "16" at bounding box center [722, 399] width 20 height 20
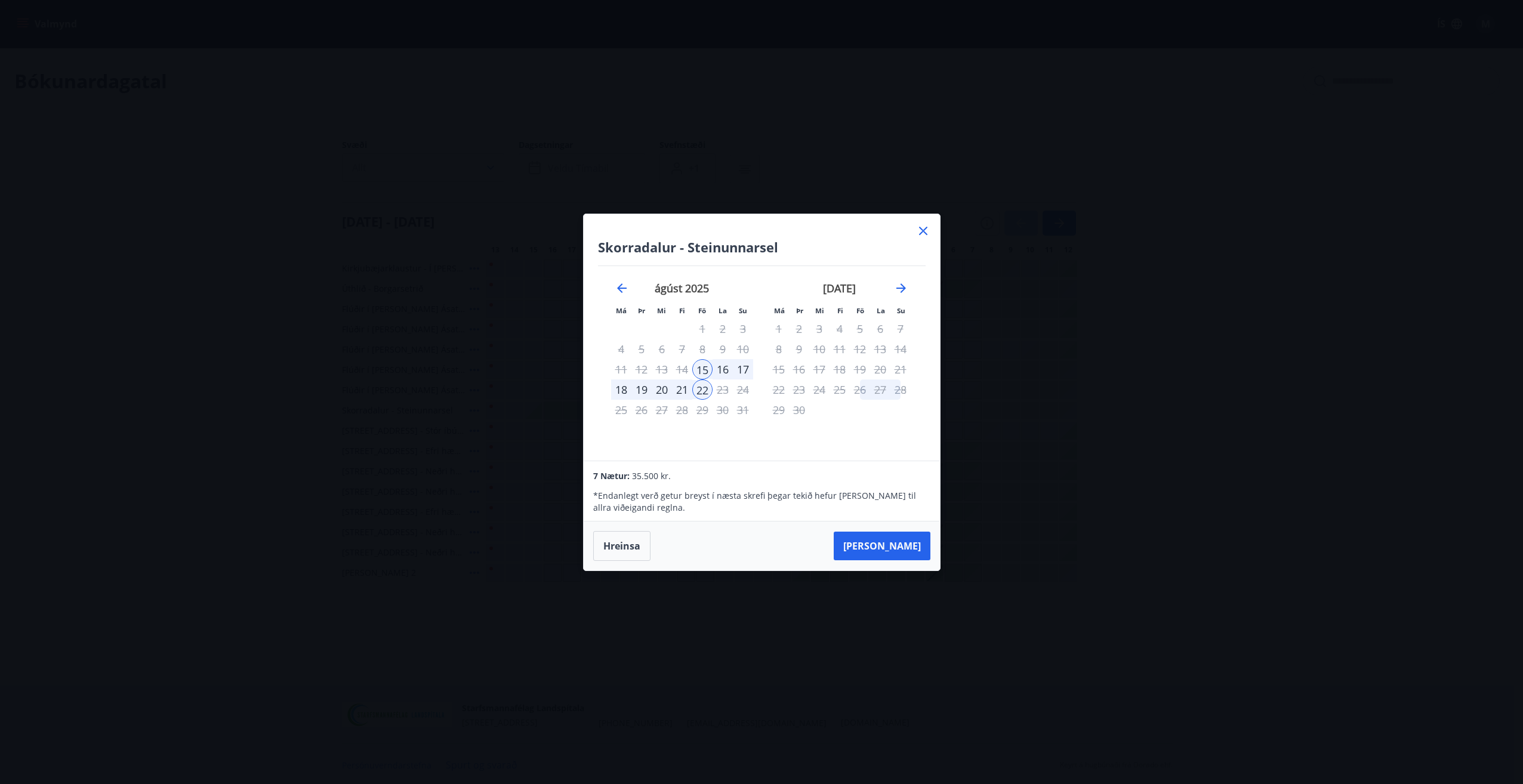
click at [925, 228] on icon at bounding box center [923, 230] width 8 height 8
click at [925, 228] on div "Má Þr Mi Fi Fö La Su Má Þr Mi Fi Fö La Su [DATE] 1 2 3 4 5 6 7 8 9 10 11 12 13 …" at bounding box center [761, 392] width 1523 height 784
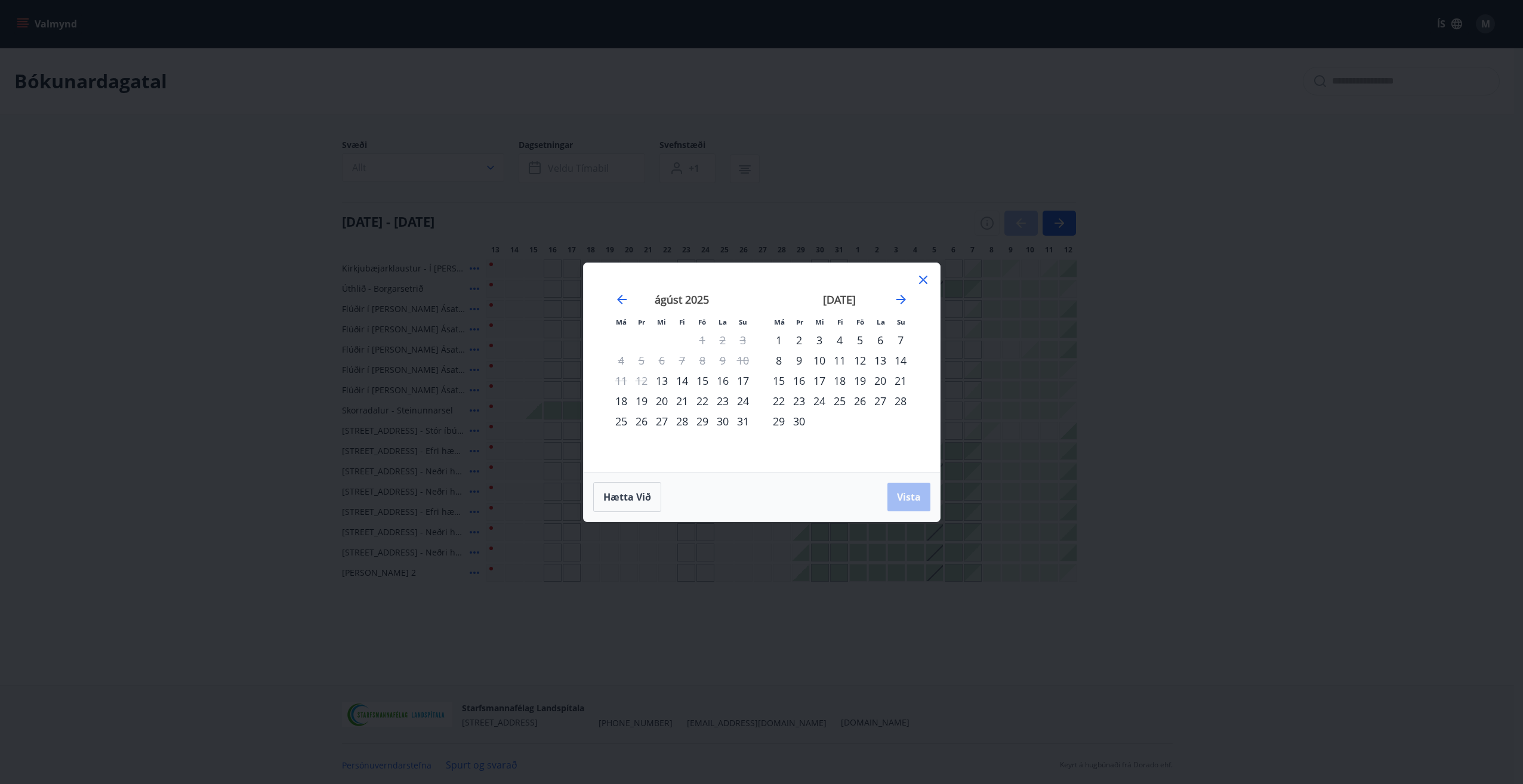
click at [931, 286] on div "Má Þr Mi Fi Fö La Su Má Þr Mi Fi Fö La Su [DATE] 1 2 3 4 5 6 7 8 9 10 11 12 13 …" at bounding box center [762, 368] width 357 height 209
click at [926, 280] on icon at bounding box center [923, 280] width 15 height 15
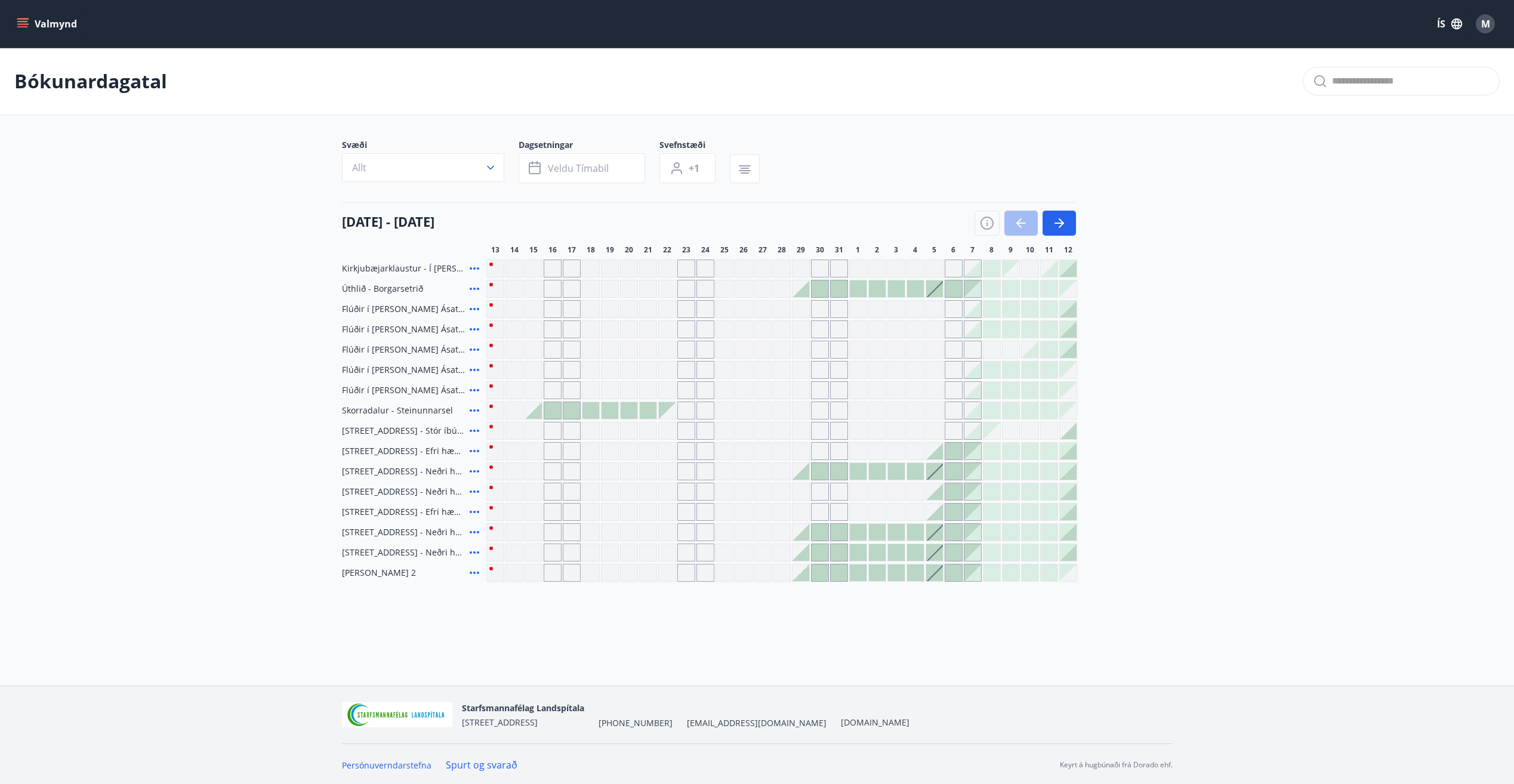
click at [954, 292] on div at bounding box center [954, 288] width 17 height 17
click at [819, 294] on div at bounding box center [820, 288] width 17 height 17
click at [805, 292] on div at bounding box center [801, 288] width 17 height 17
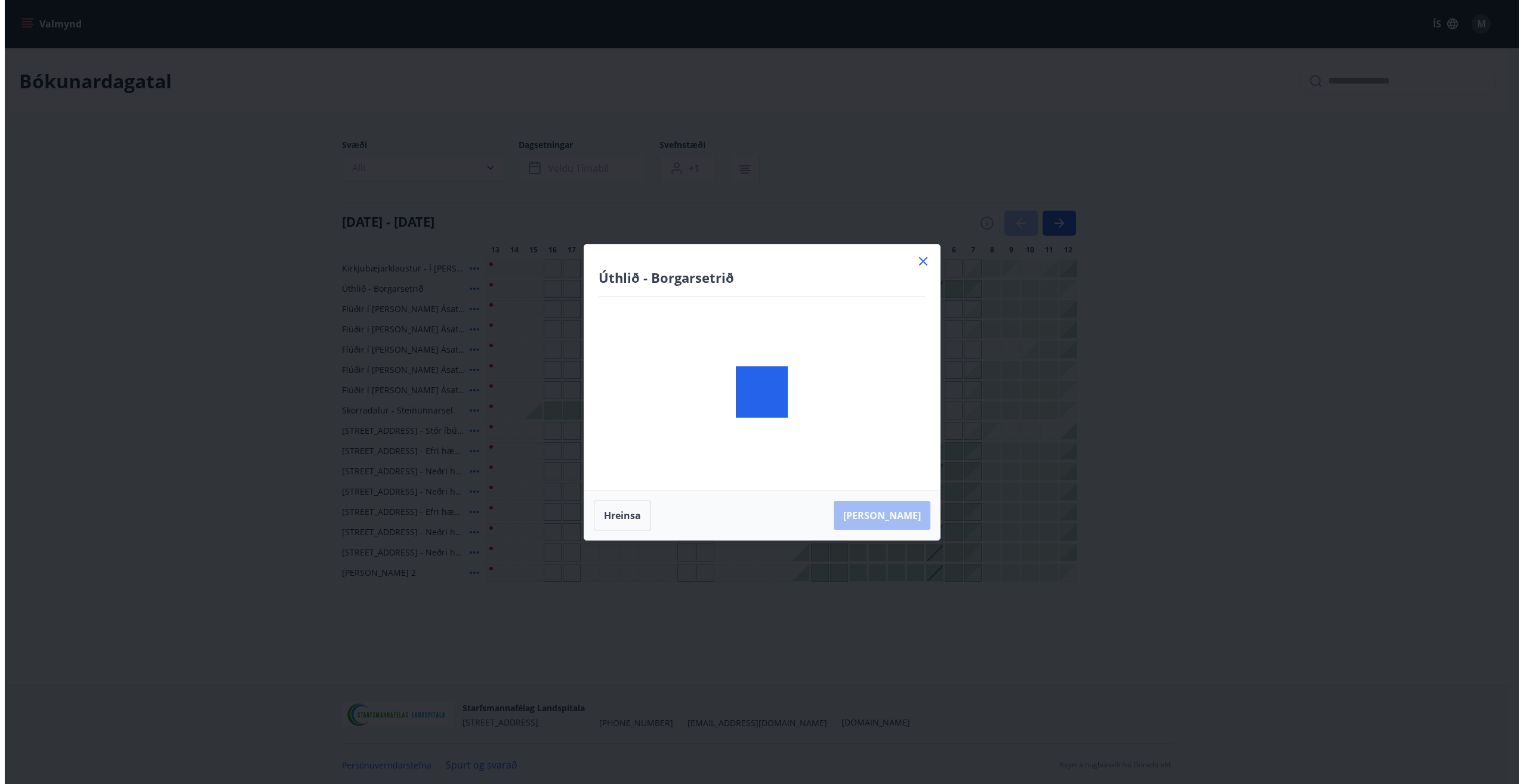
scroll to position [2, 0]
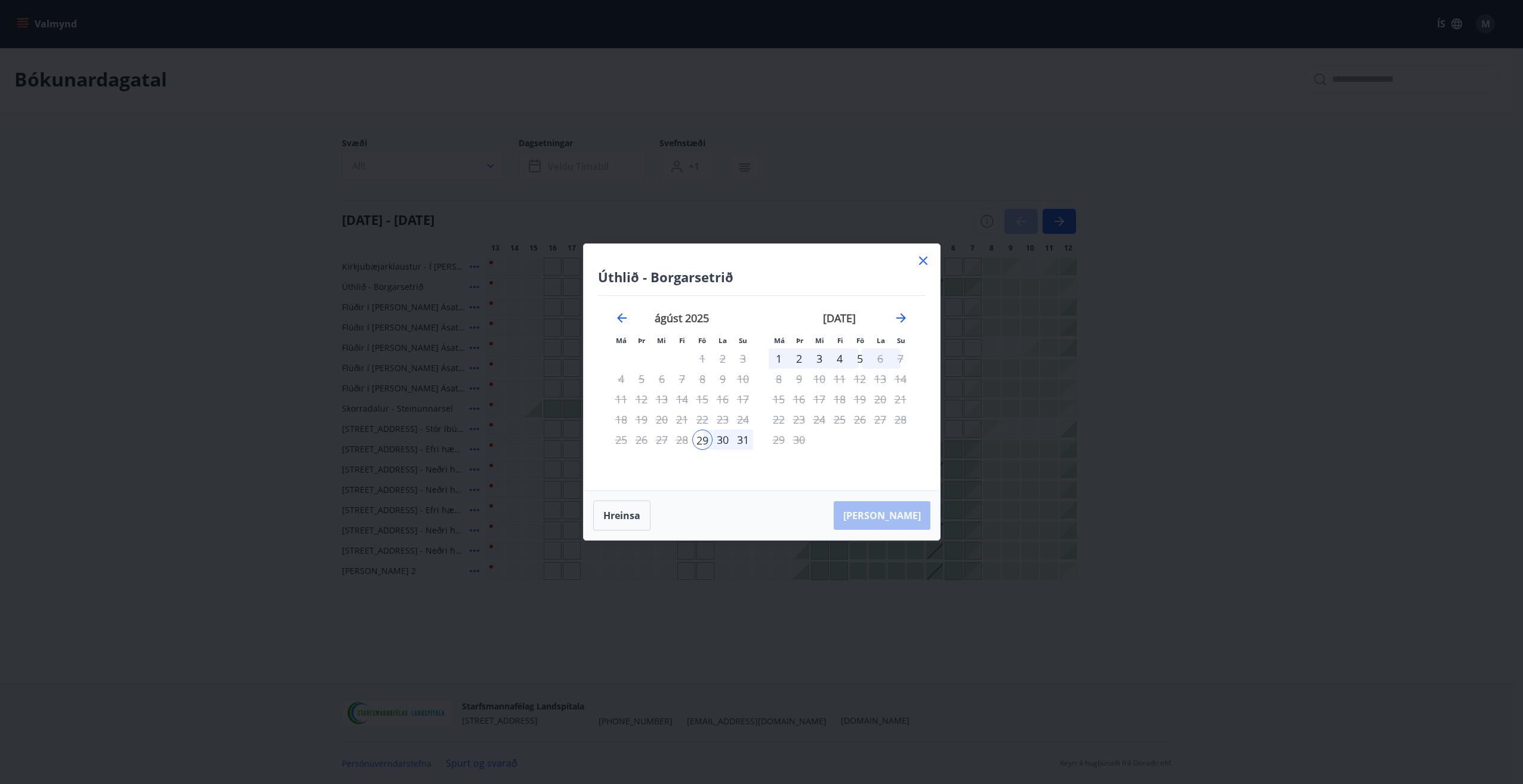
click at [841, 358] on div "4" at bounding box center [839, 358] width 20 height 20
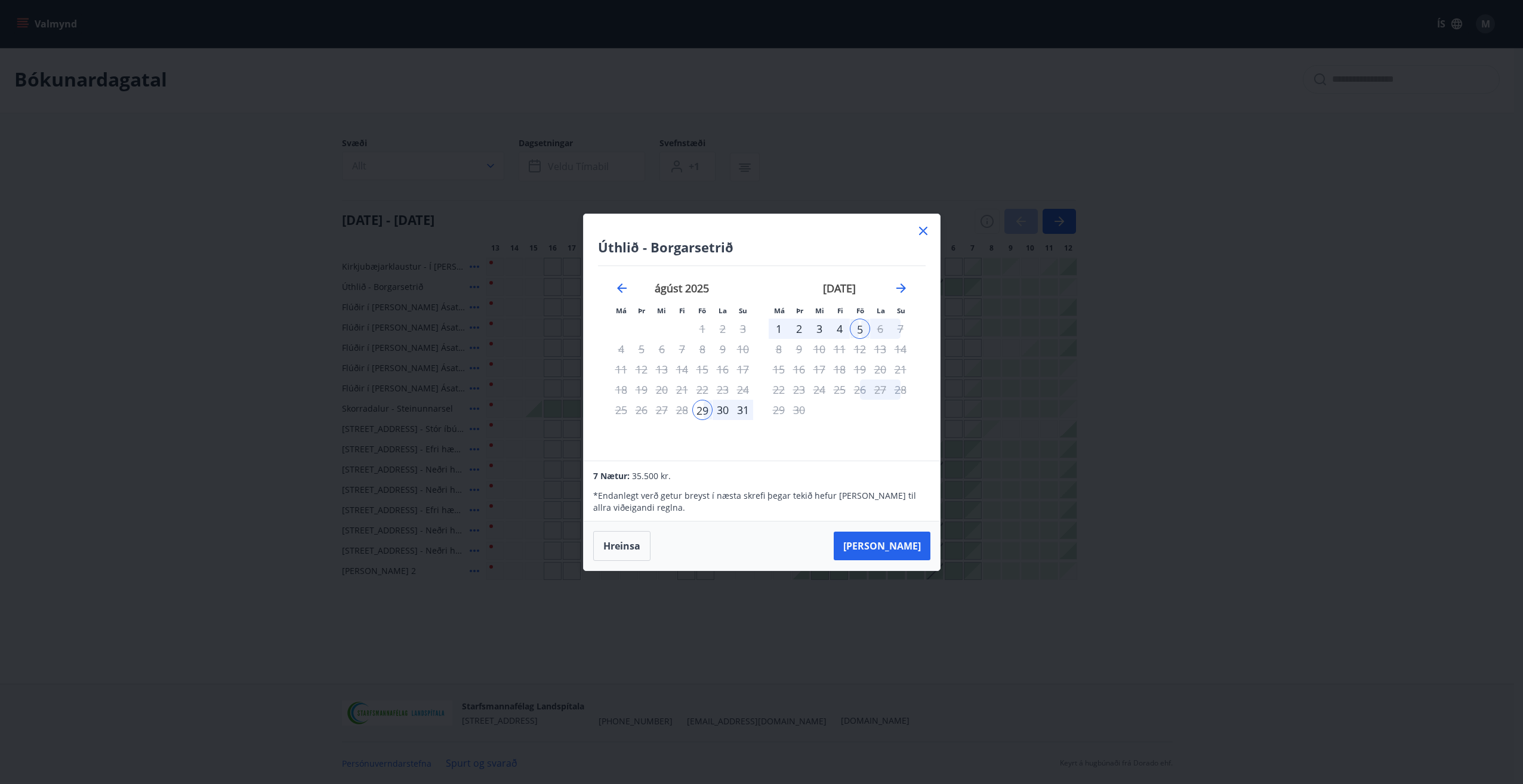
click at [730, 409] on div "30" at bounding box center [722, 410] width 20 height 20
click at [724, 413] on div "30" at bounding box center [722, 410] width 20 height 20
click at [744, 411] on div "31" at bounding box center [743, 410] width 20 height 20
click at [732, 411] on div "31" at bounding box center [743, 410] width 20 height 20
click at [928, 235] on icon at bounding box center [923, 231] width 15 height 15
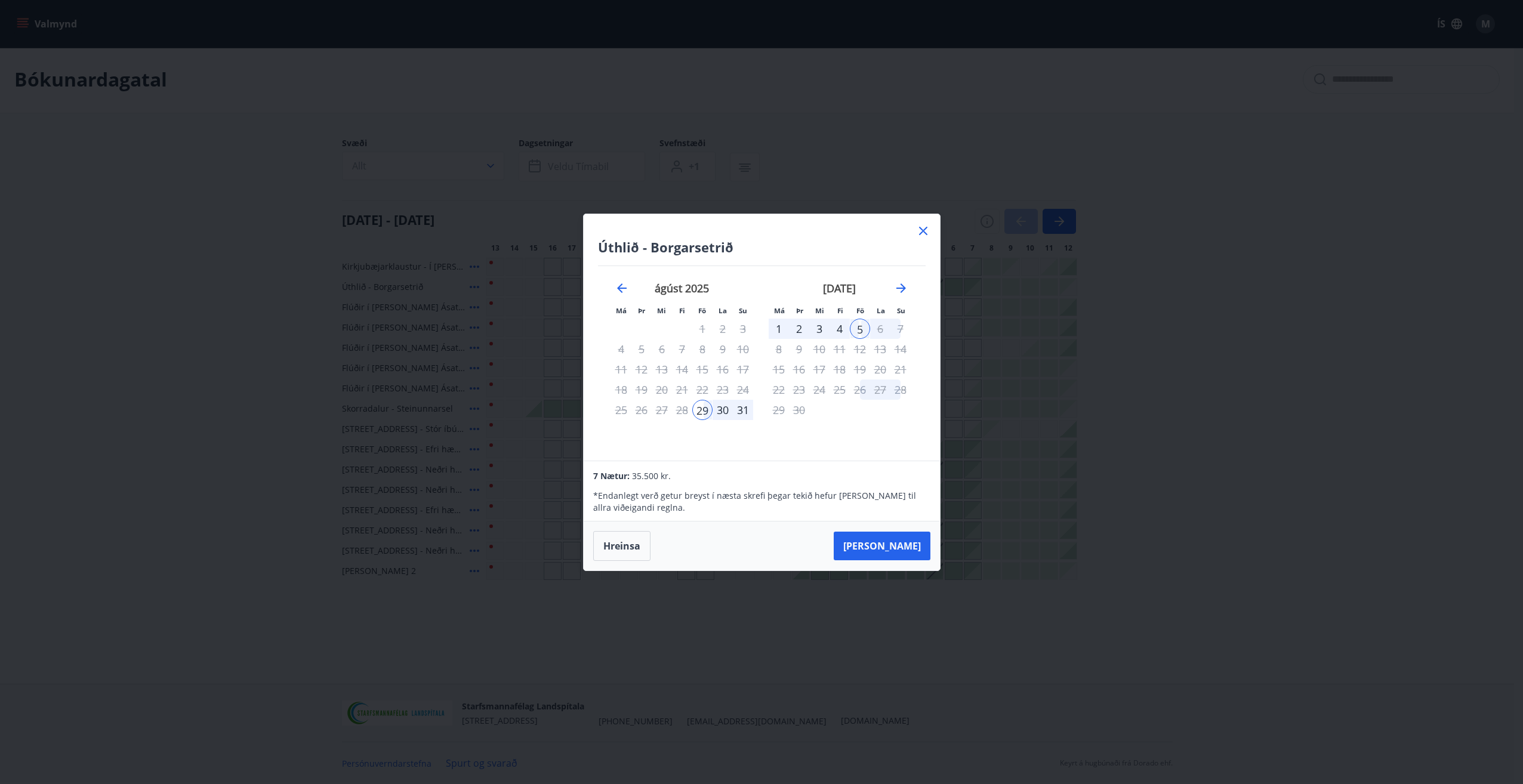
click at [926, 228] on div "[DATE] - [DATE]" at bounding box center [709, 217] width 734 height 33
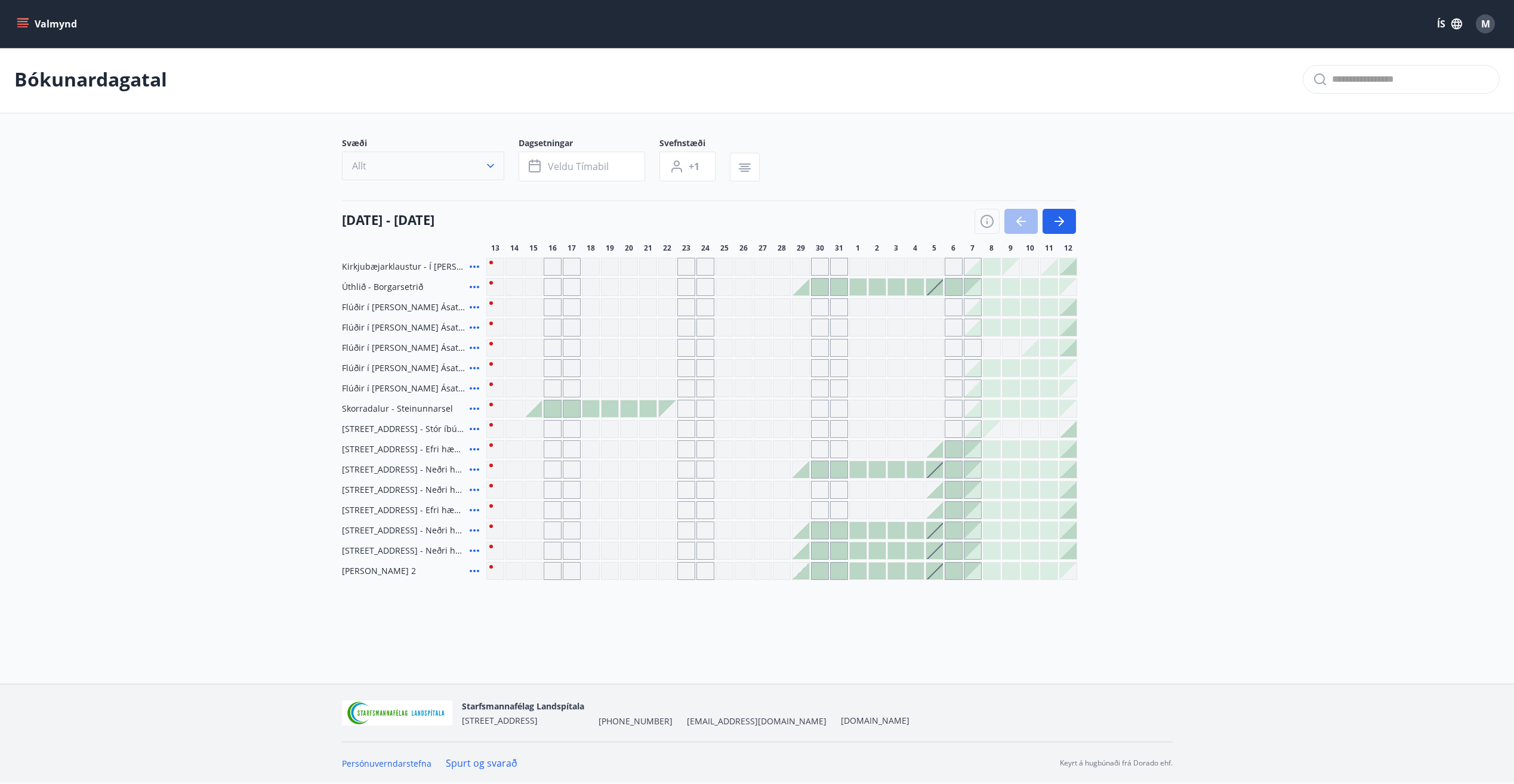
click at [457, 165] on button "Allt" at bounding box center [423, 166] width 162 height 29
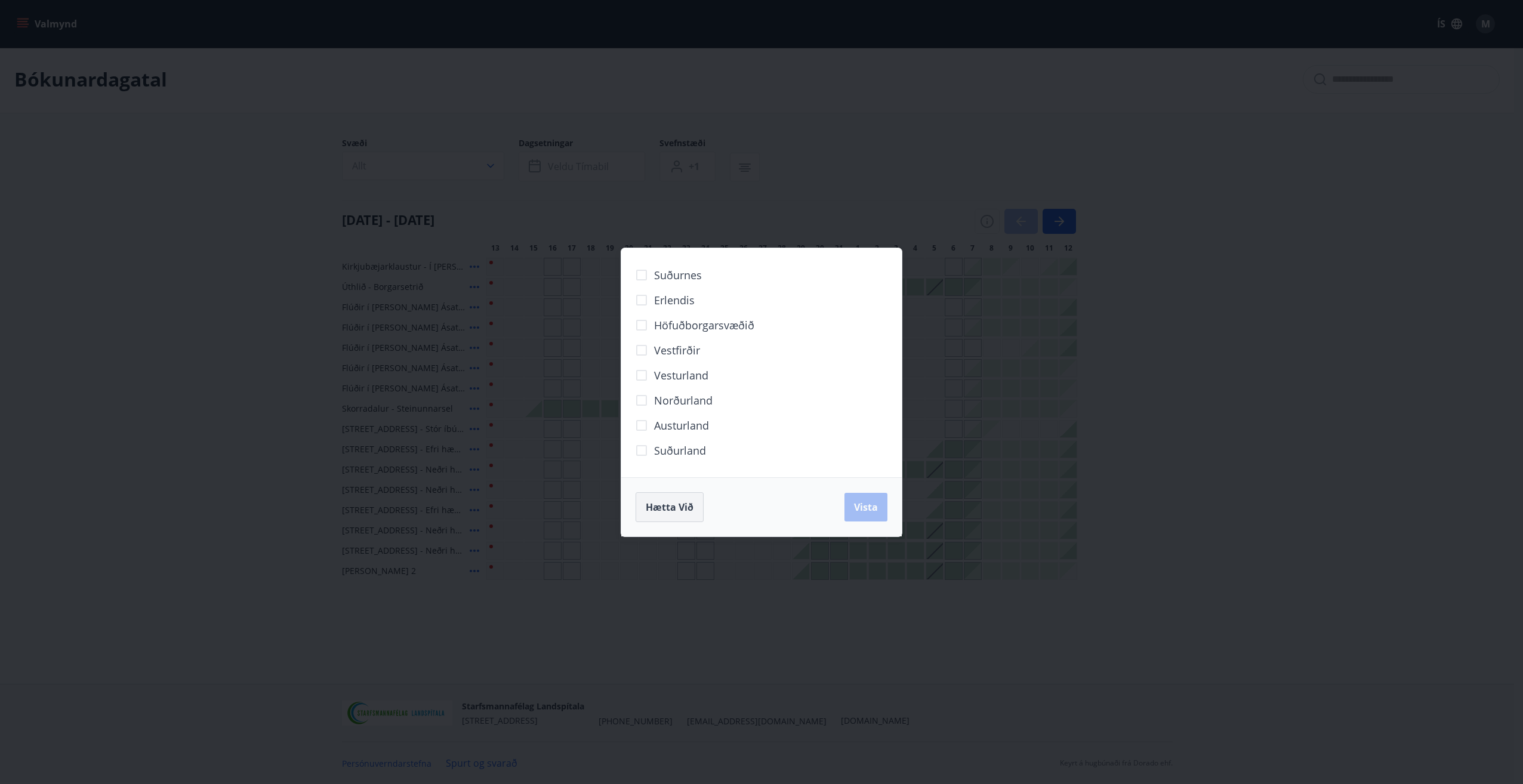
click at [672, 508] on span "Hætta við" at bounding box center [670, 507] width 48 height 13
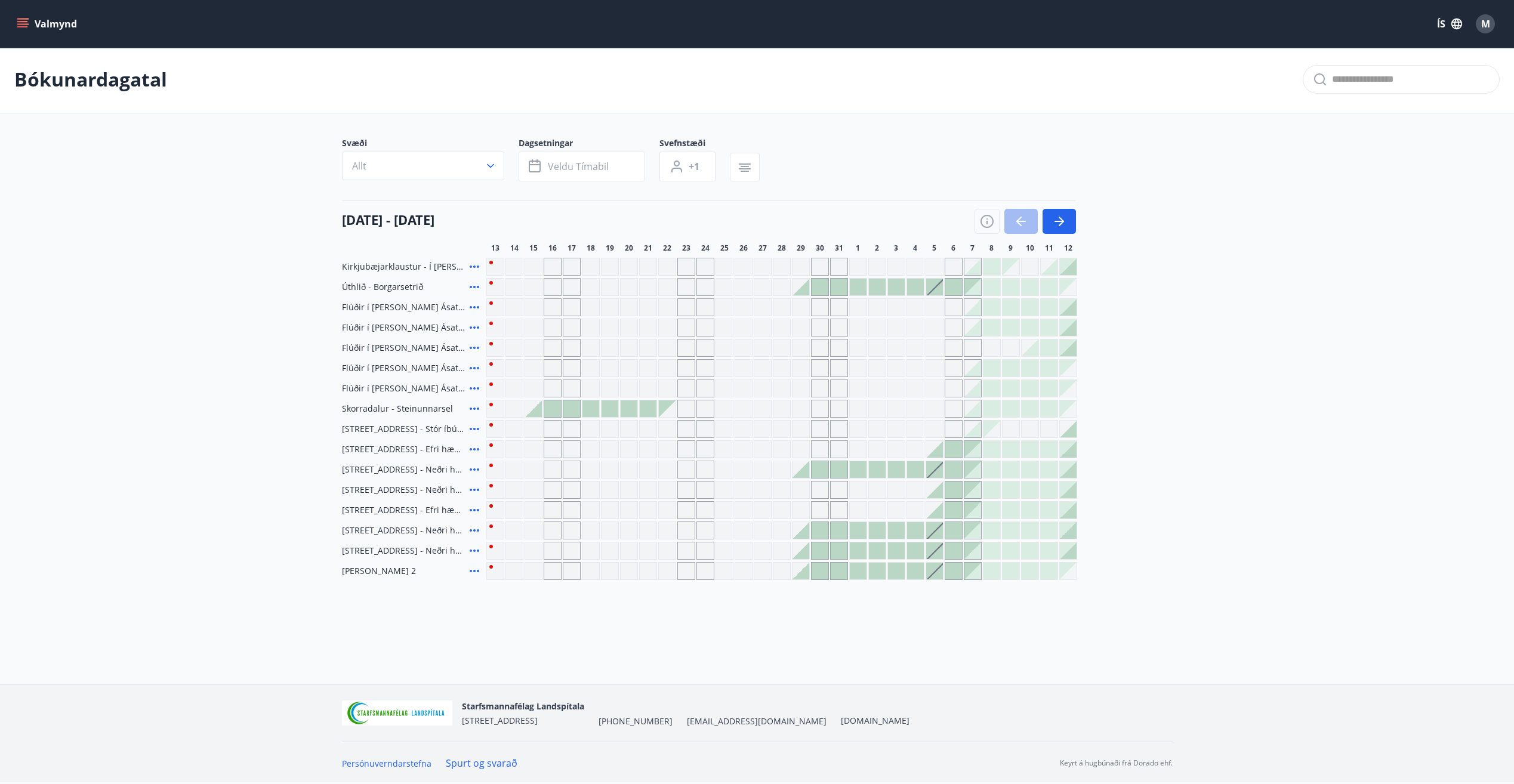
click at [551, 410] on div at bounding box center [553, 409] width 17 height 17
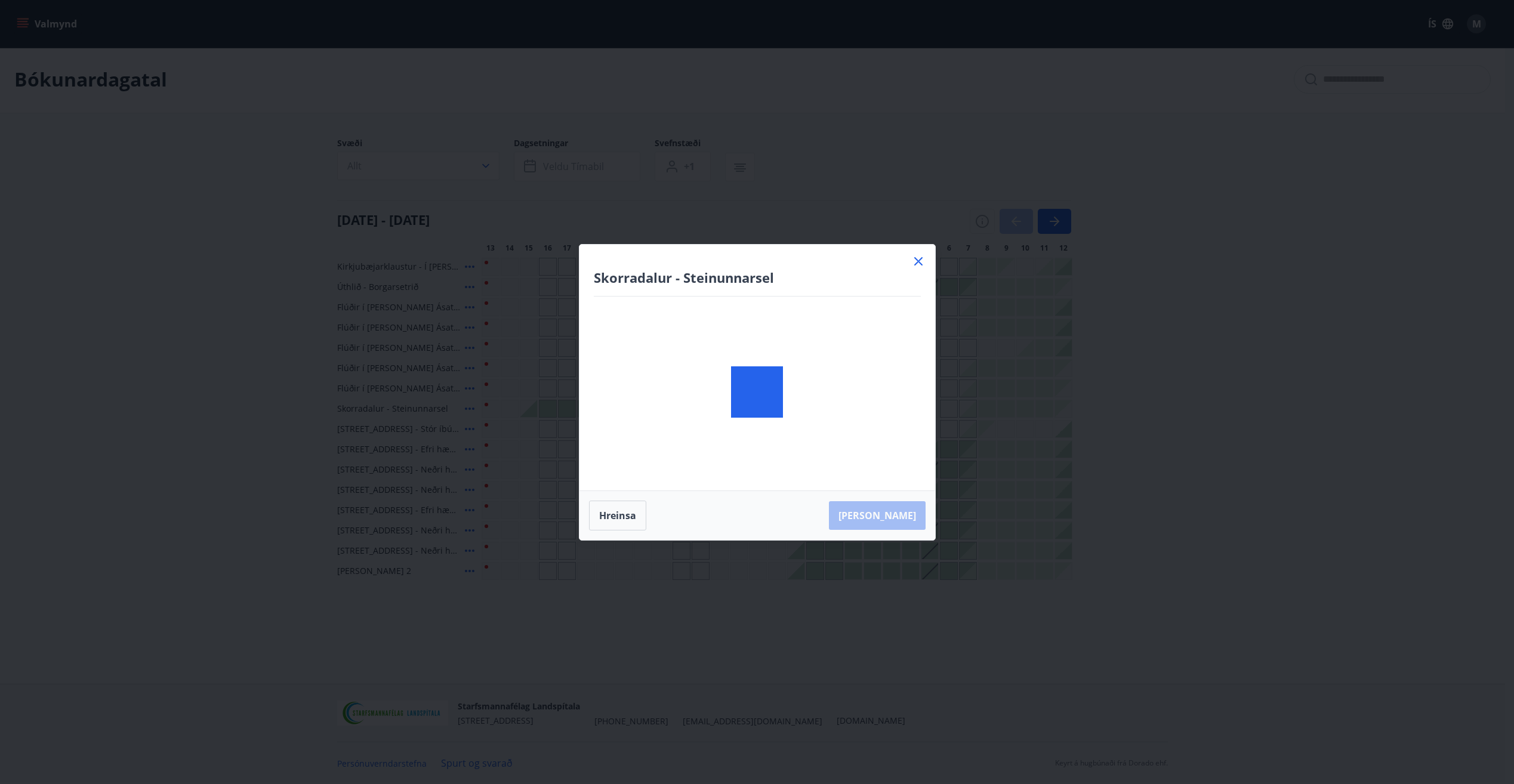
click at [547, 409] on body "Valmynd ÍS M [PERSON_NAME] Svæði Allt Dagsetningar Veldu tímabil Svefnstæði +1 …" at bounding box center [757, 390] width 1514 height 784
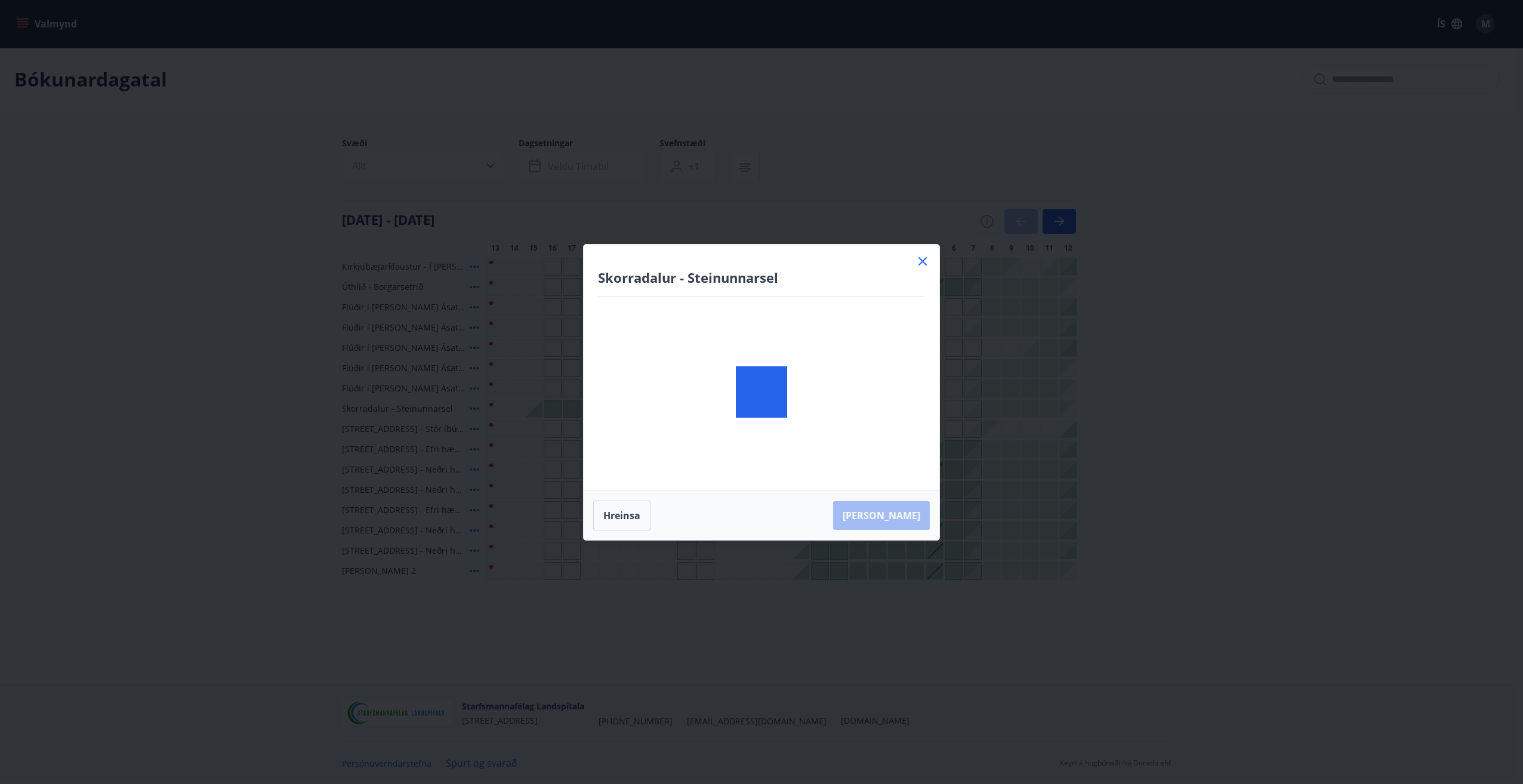
click at [547, 409] on div "Skorradalur - Steinunnarsel Hreinsa Taka Frá" at bounding box center [761, 392] width 1523 height 784
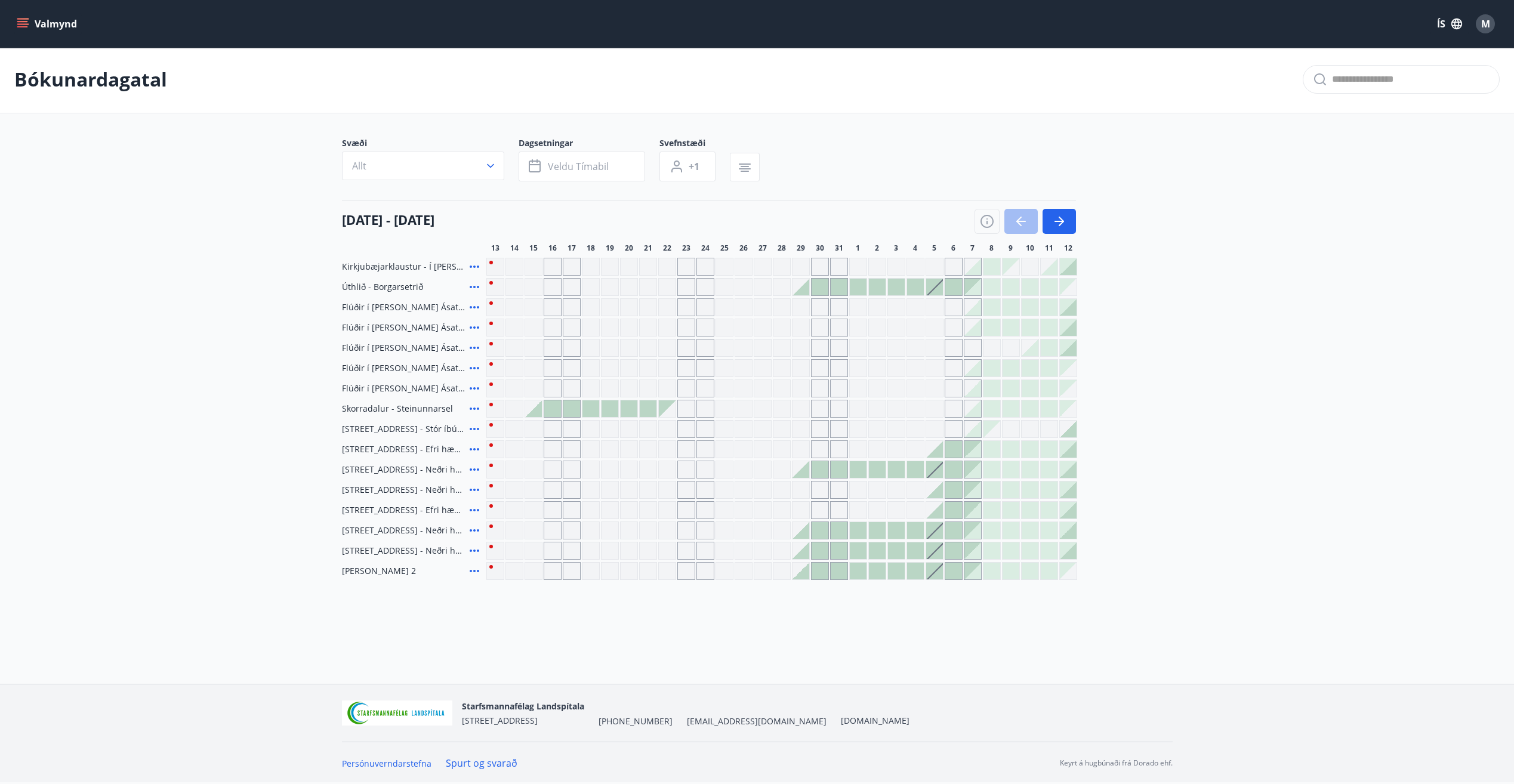
click at [553, 406] on div at bounding box center [553, 409] width 17 height 17
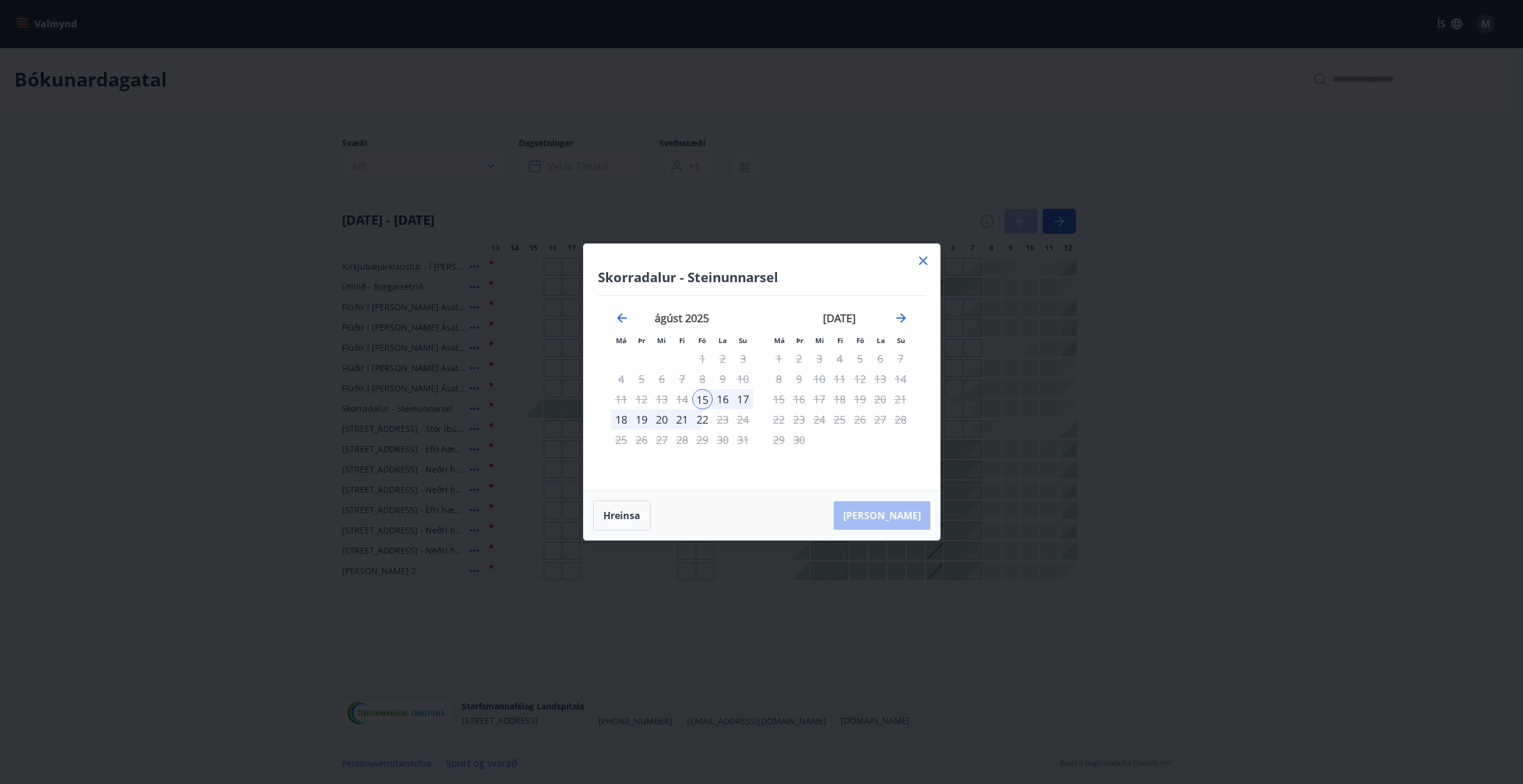
click at [724, 408] on div "16" at bounding box center [722, 399] width 20 height 20
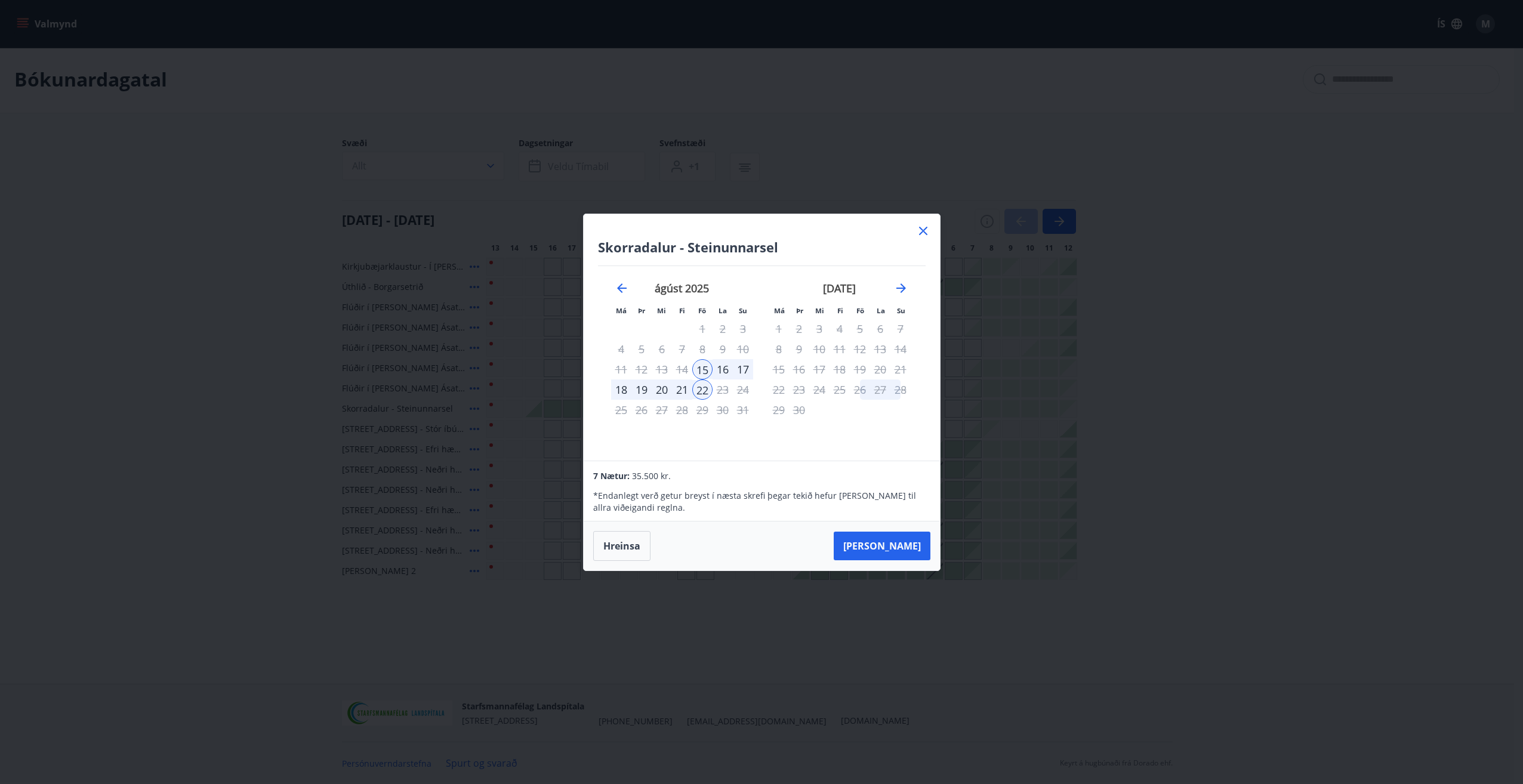
click at [722, 397] on div "23" at bounding box center [722, 390] width 20 height 20
click at [681, 392] on div "21" at bounding box center [682, 390] width 20 height 20
click at [650, 392] on div "19" at bounding box center [641, 390] width 20 height 20
drag, startPoint x: 699, startPoint y: 390, endPoint x: 655, endPoint y: 389, distance: 44.0
click at [652, 389] on tr "18 19 20 21 22 23 24" at bounding box center [682, 390] width 142 height 20
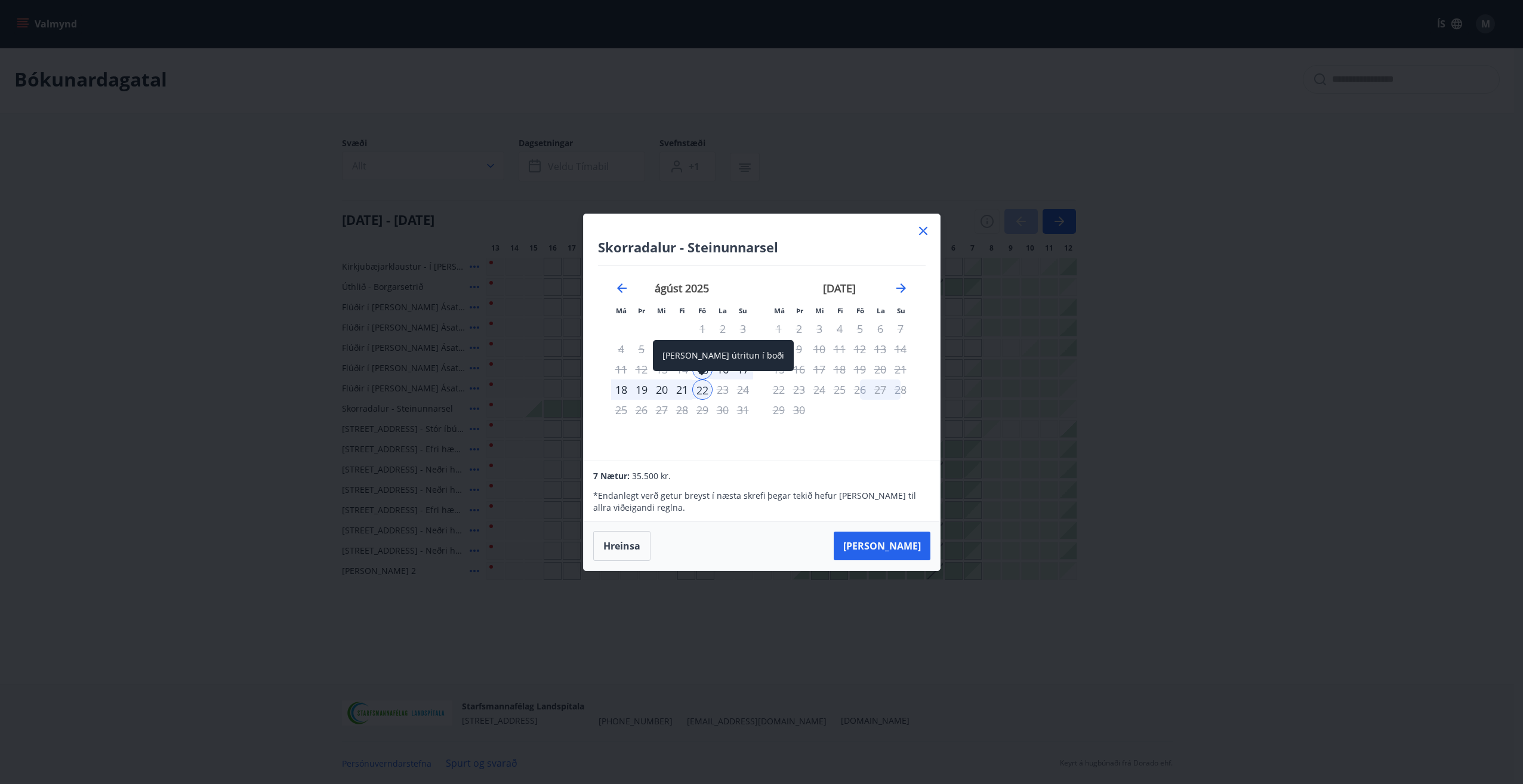
click at [725, 372] on div "[PERSON_NAME] útritun í boði" at bounding box center [723, 359] width 141 height 40
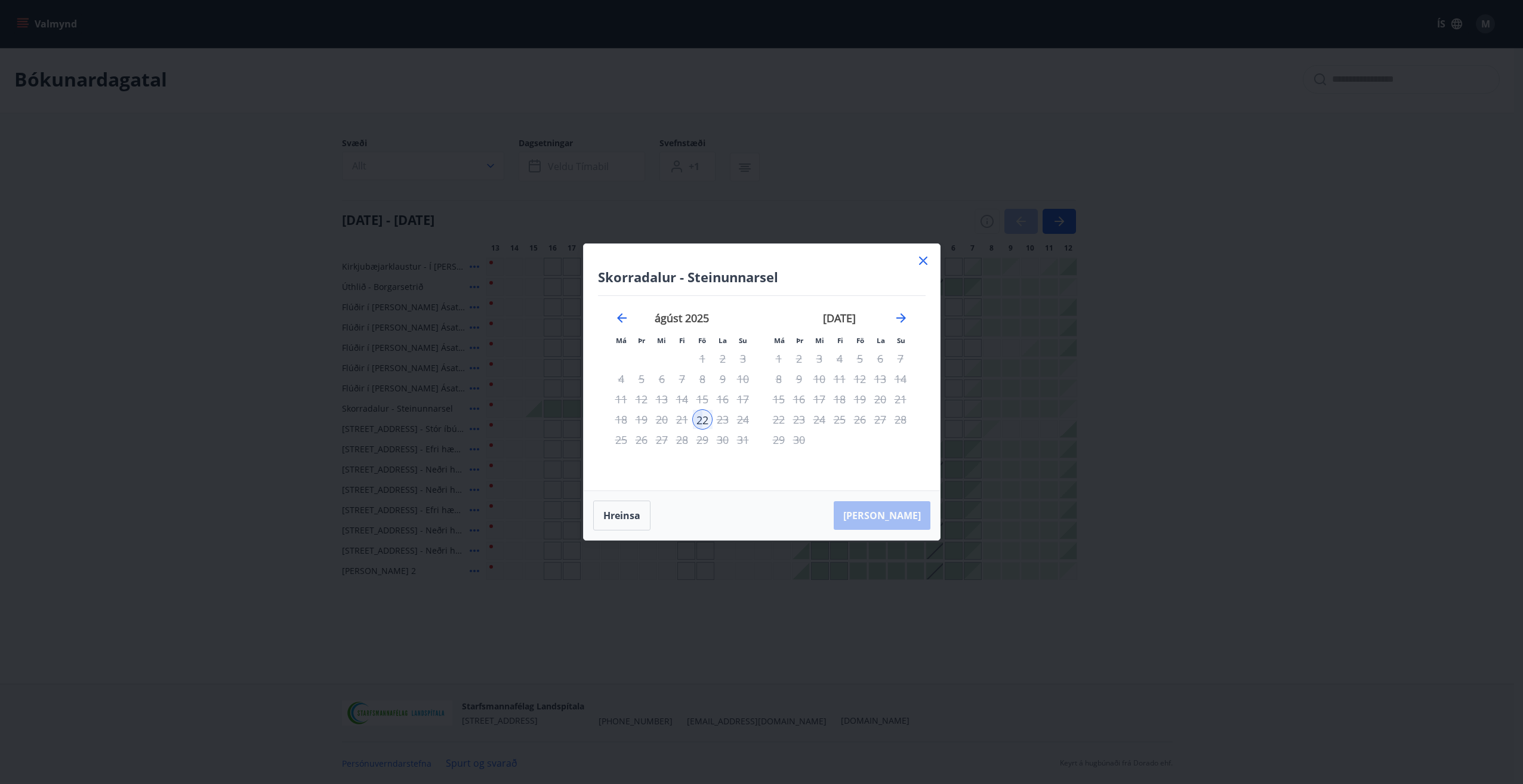
click at [702, 431] on div "29" at bounding box center [702, 439] width 20 height 20
click at [920, 263] on icon at bounding box center [923, 261] width 15 height 15
click at [920, 262] on div "Gráir dagar eru ekki bókanlegir" at bounding box center [915, 266] width 18 height 18
click at [926, 259] on div "Gráir dagar eru ekki bókanlegir" at bounding box center [934, 266] width 18 height 18
click at [920, 263] on div "Gráir dagar eru ekki bókanlegir" at bounding box center [915, 266] width 18 height 18
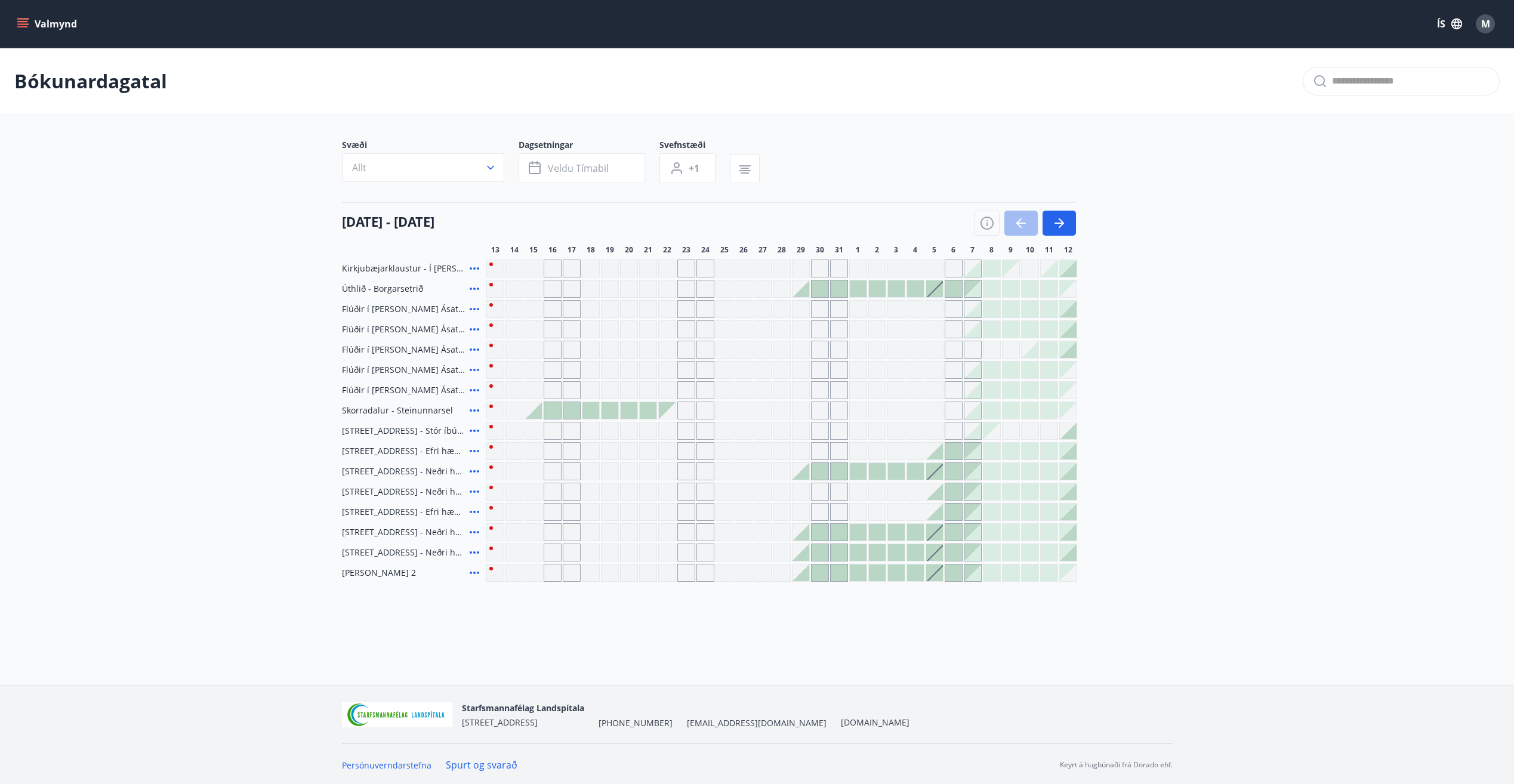
click at [546, 409] on div at bounding box center [553, 411] width 17 height 17
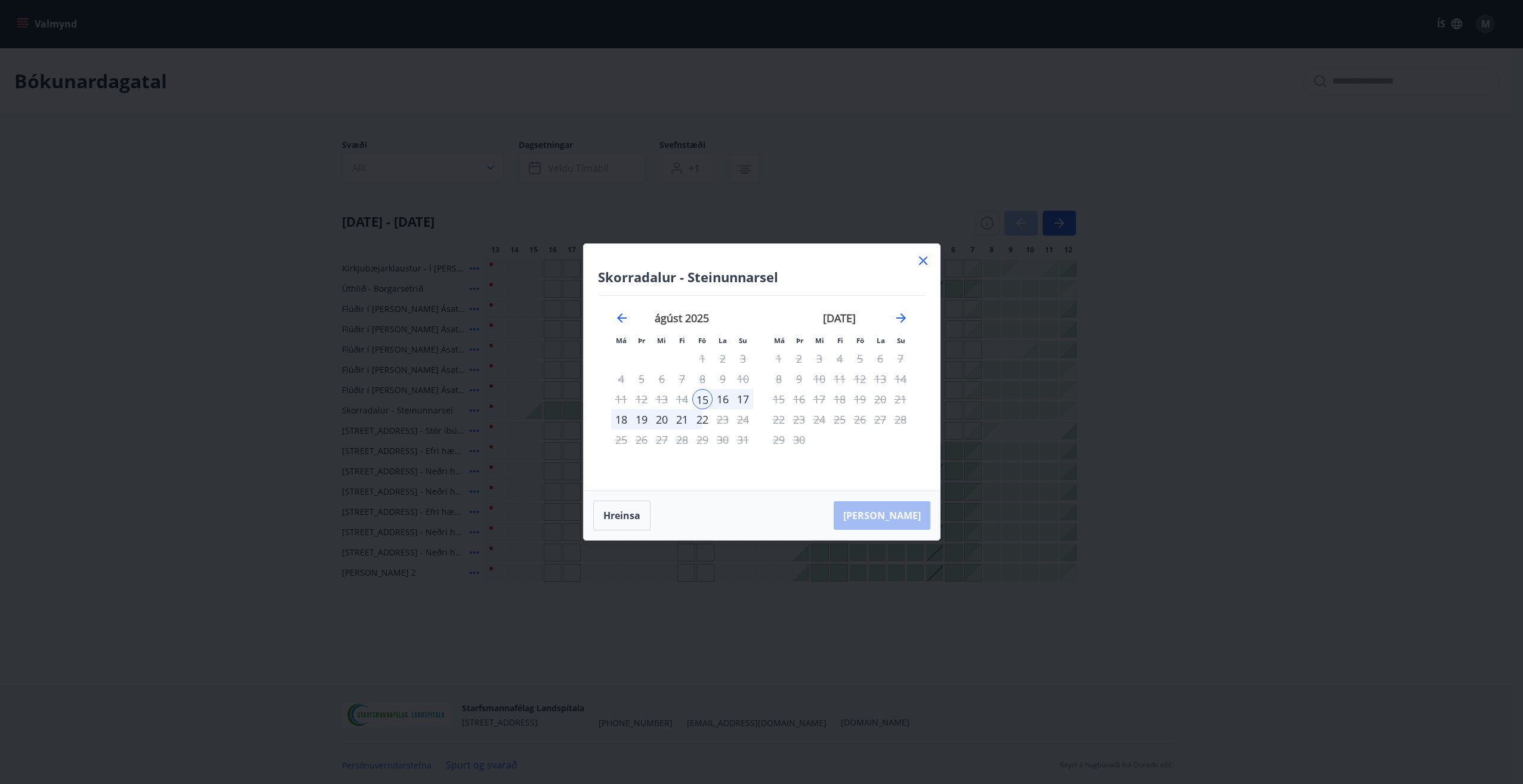
click at [720, 398] on div "16" at bounding box center [722, 399] width 20 height 20
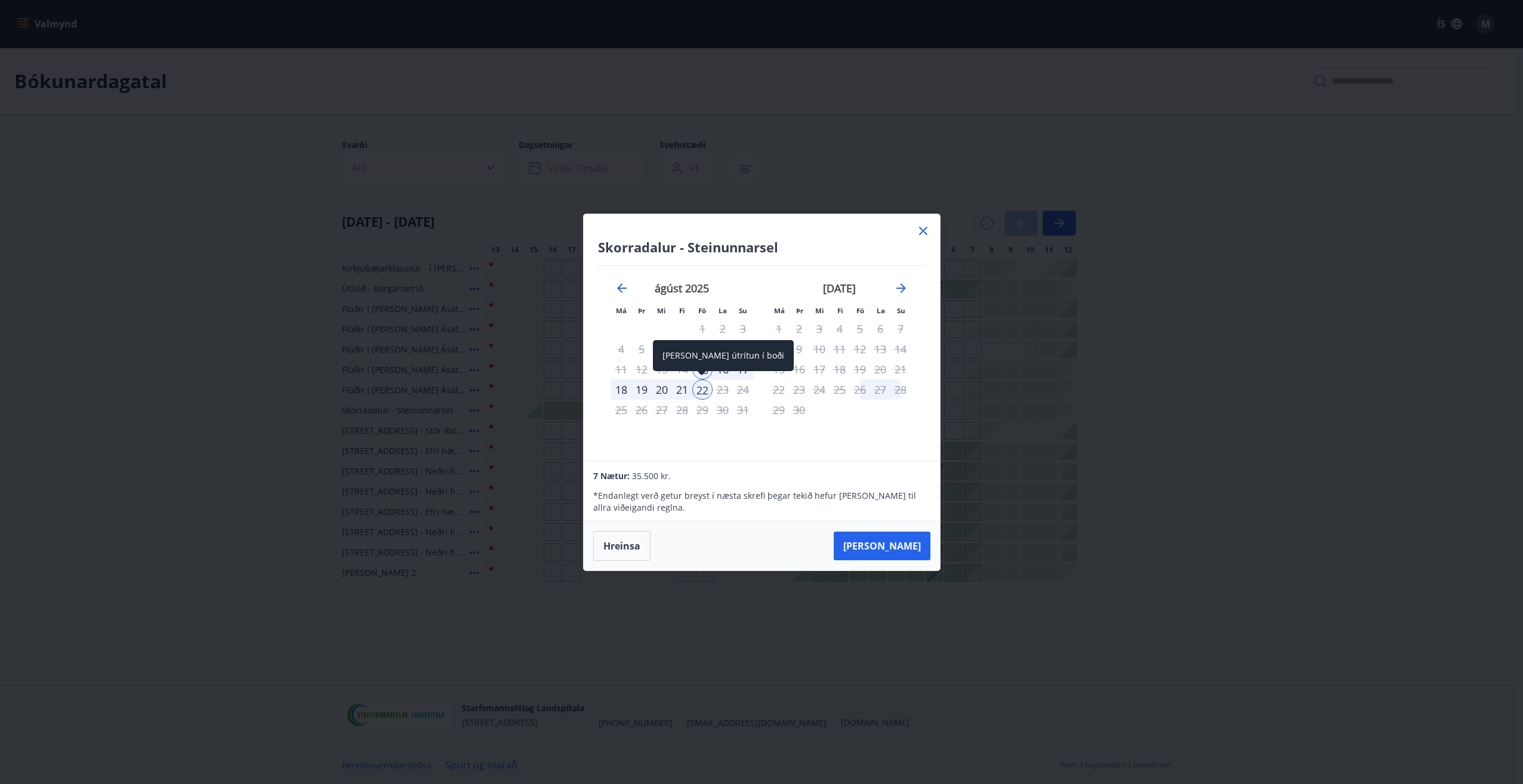
click at [700, 392] on div "22" at bounding box center [702, 390] width 20 height 20
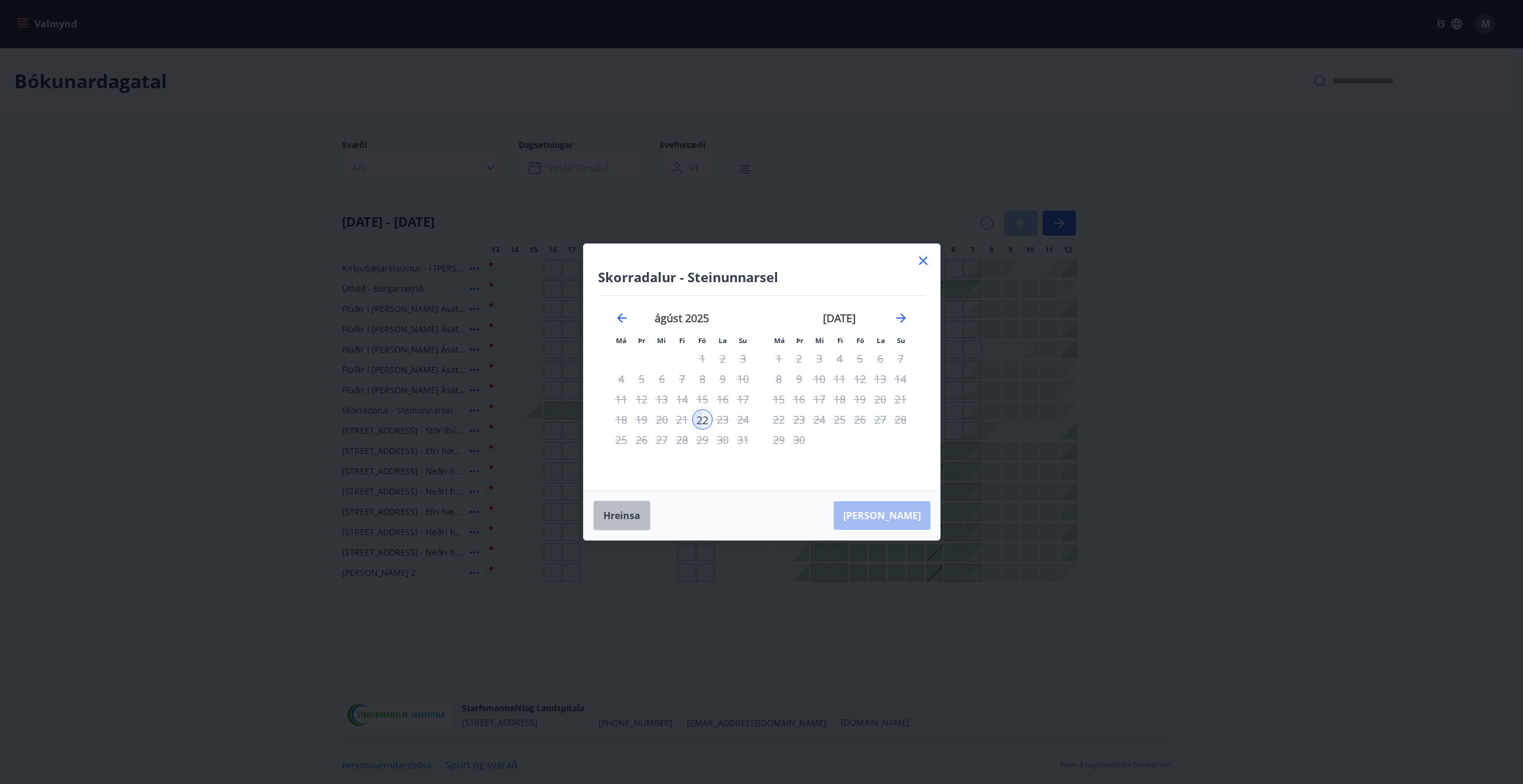
click at [633, 515] on button "Hreinsa" at bounding box center [622, 515] width 57 height 29
click at [702, 397] on div "15" at bounding box center [702, 399] width 20 height 20
click at [699, 422] on div "22" at bounding box center [702, 419] width 20 height 20
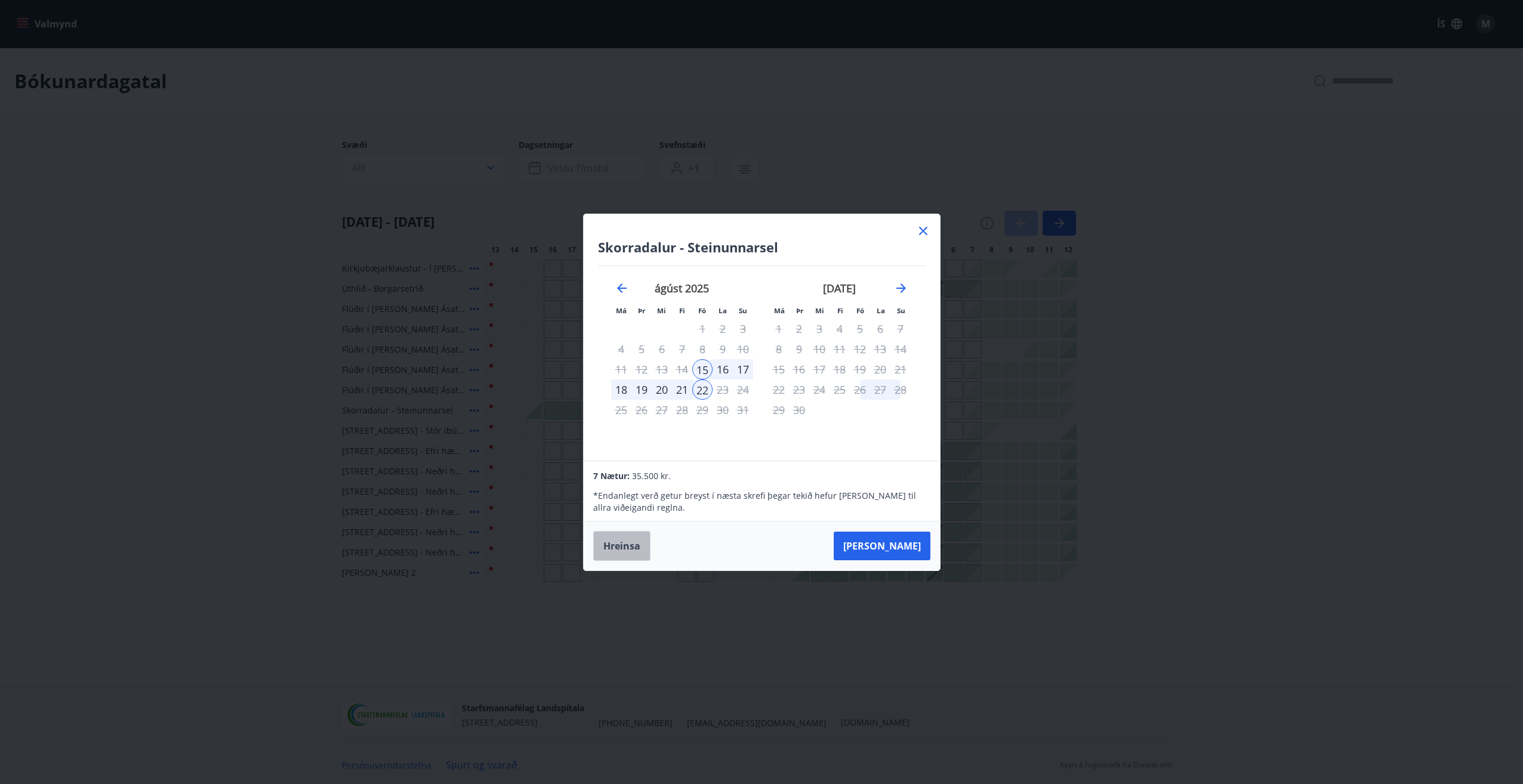
click at [635, 543] on button "Hreinsa" at bounding box center [622, 546] width 57 height 29
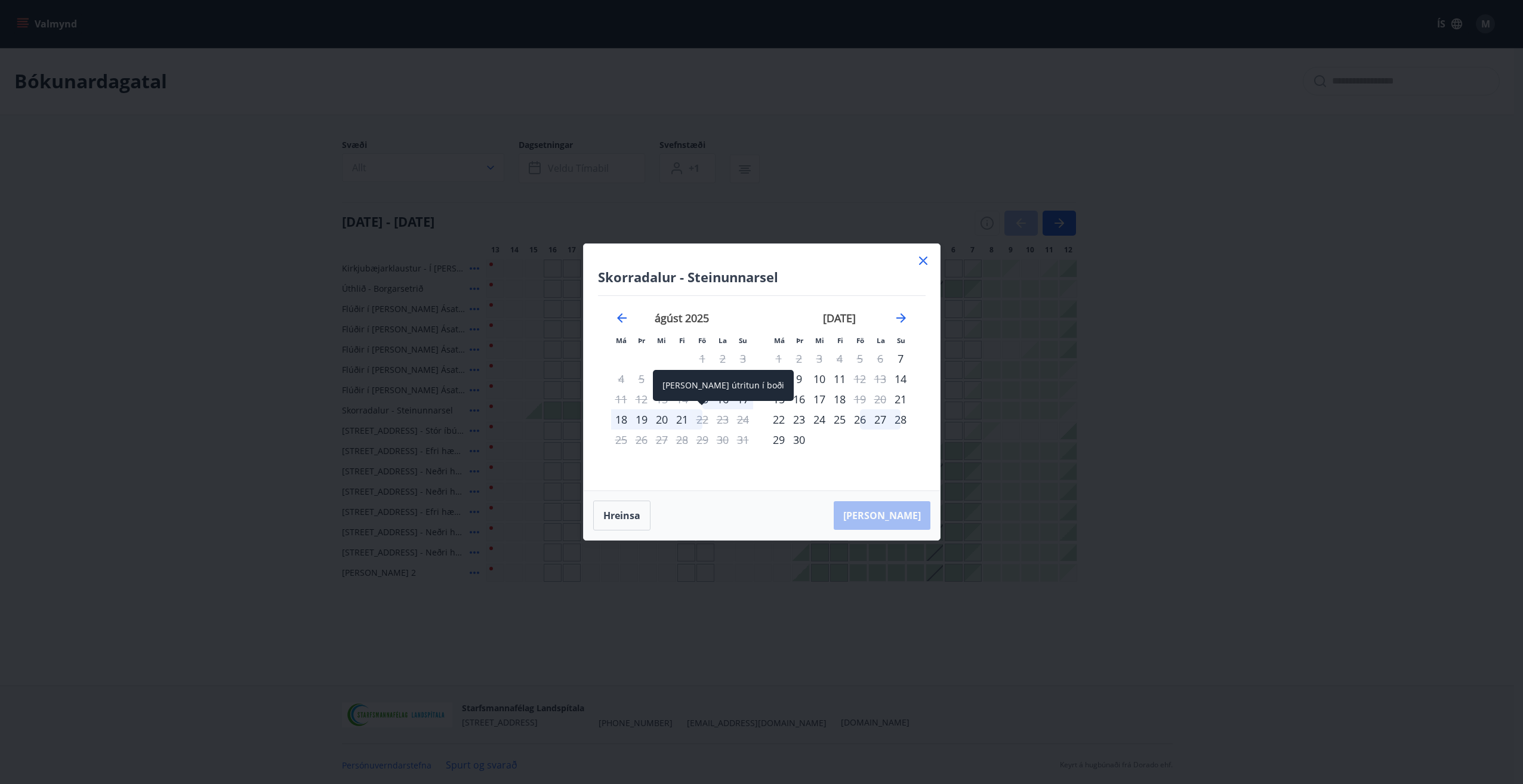
click at [702, 403] on span at bounding box center [701, 404] width 8 height 6
click at [702, 399] on div "15" at bounding box center [702, 399] width 20 height 20
click at [742, 400] on div "17" at bounding box center [743, 399] width 20 height 20
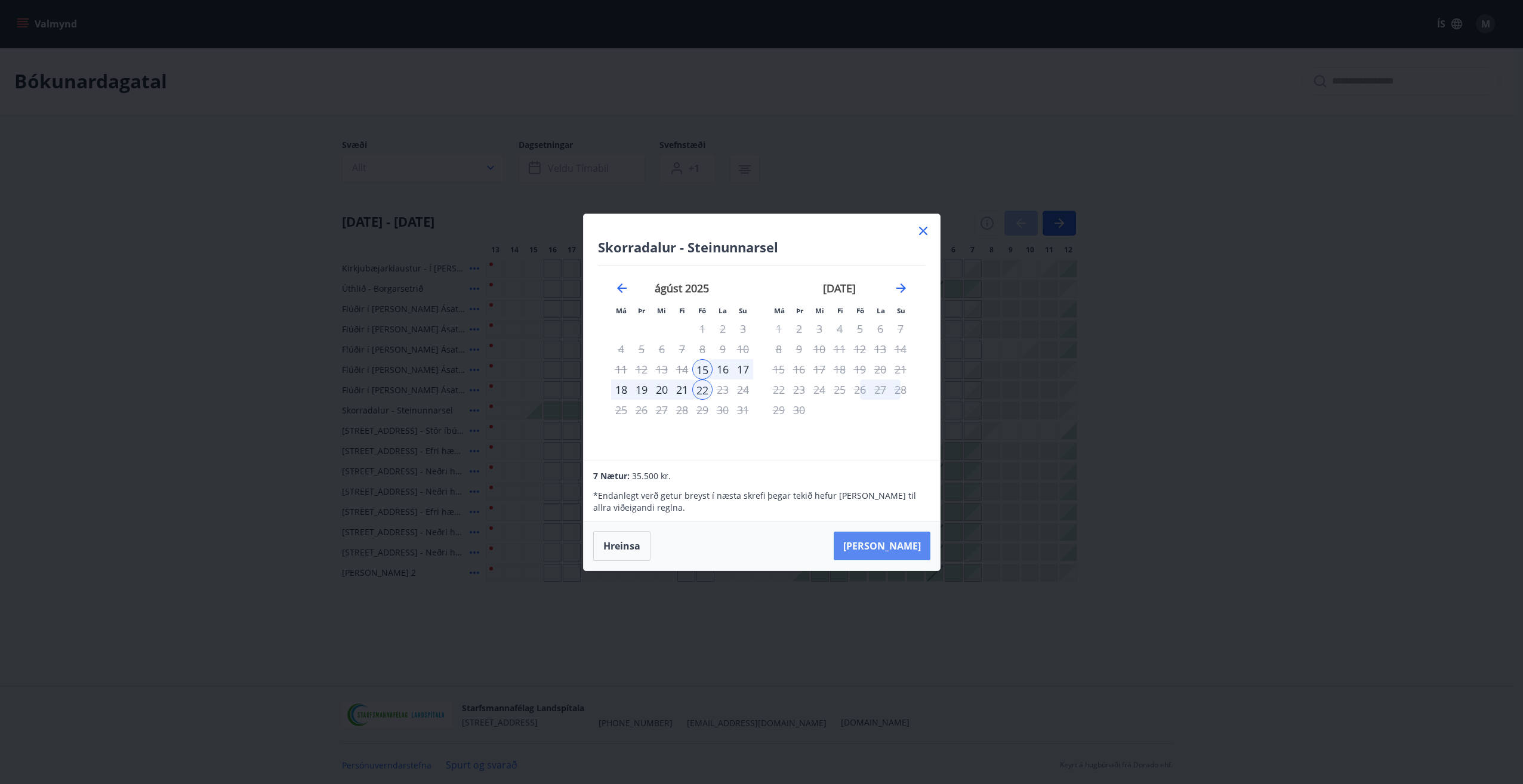
click at [902, 546] on button "[PERSON_NAME]" at bounding box center [882, 545] width 97 height 29
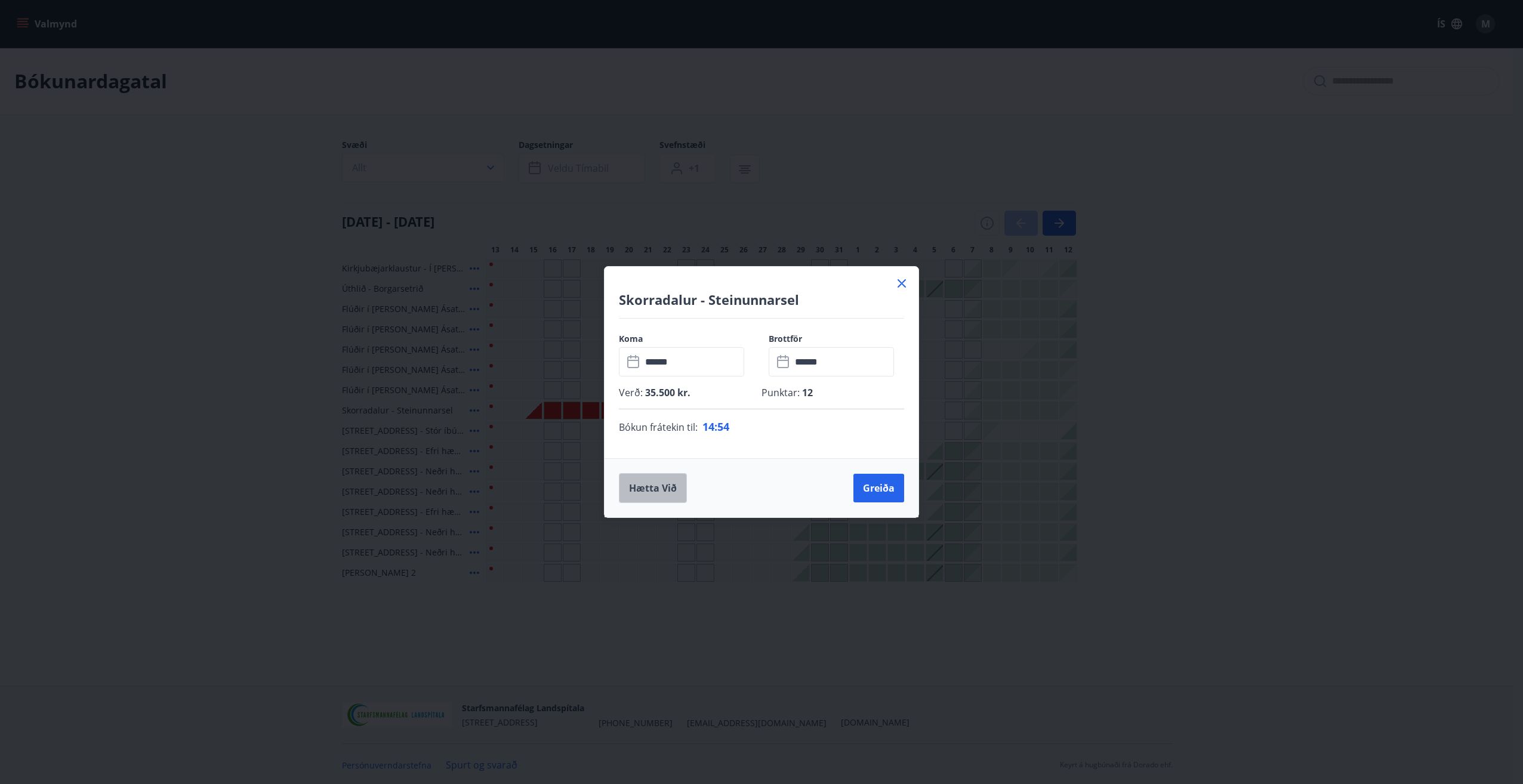
click at [660, 492] on button "Hætta við" at bounding box center [653, 488] width 68 height 29
